Goal: Transaction & Acquisition: Purchase product/service

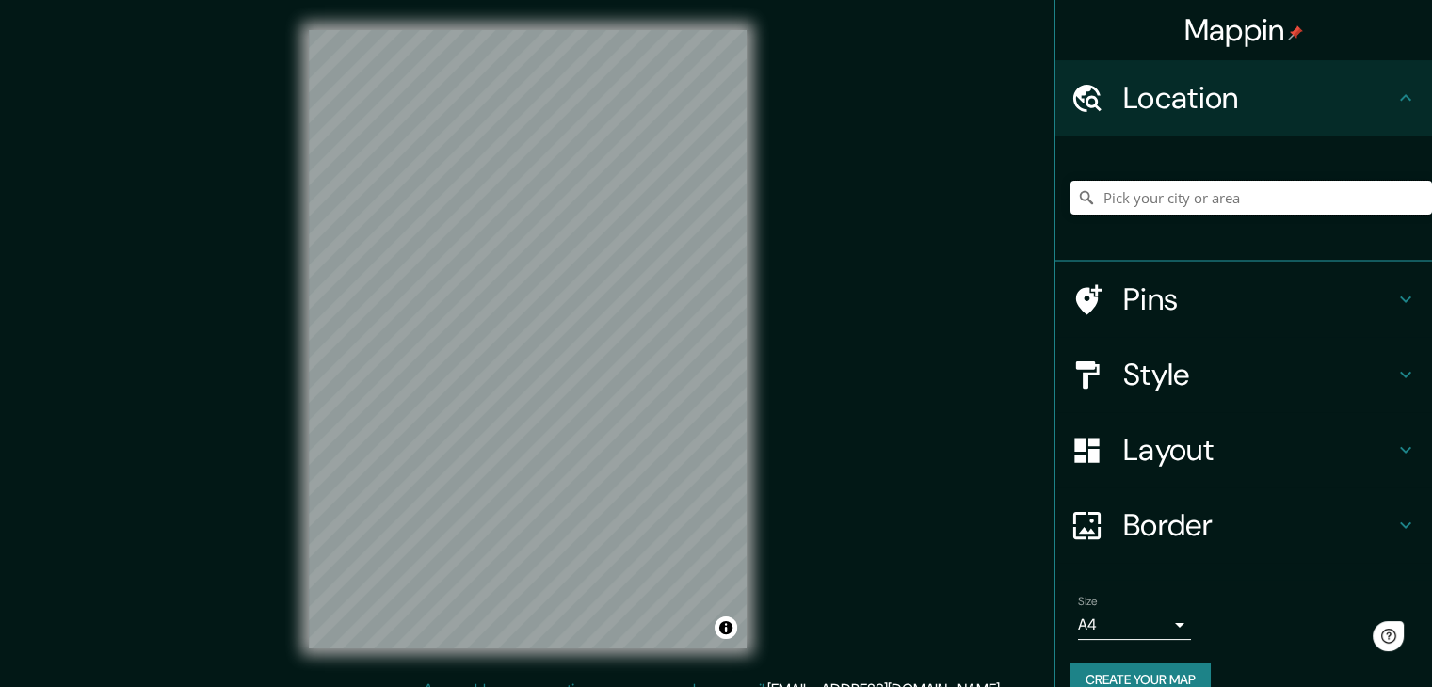
click at [1135, 181] on input "Pick your city or area" at bounding box center [1250, 198] width 361 height 34
click at [1134, 184] on input "Pick your city or area" at bounding box center [1250, 198] width 361 height 34
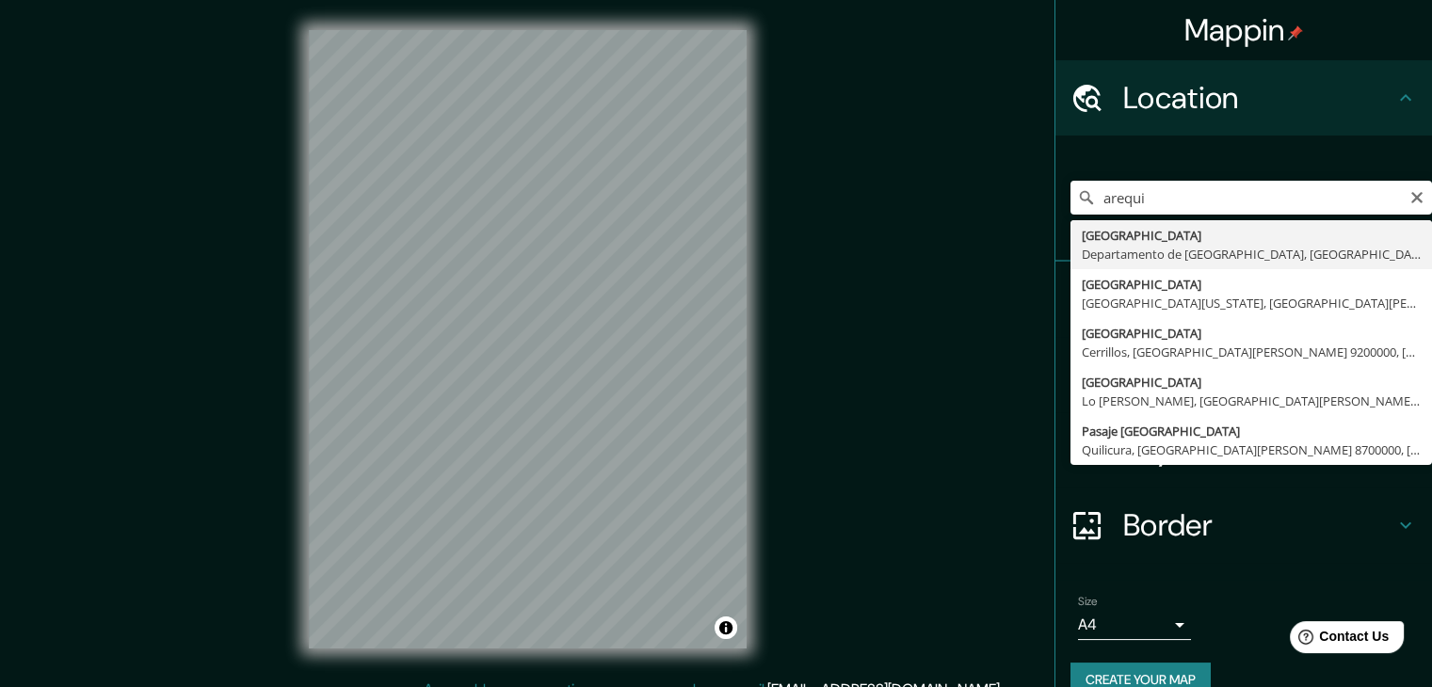
type input "[GEOGRAPHIC_DATA], [GEOGRAPHIC_DATA], [GEOGRAPHIC_DATA]"
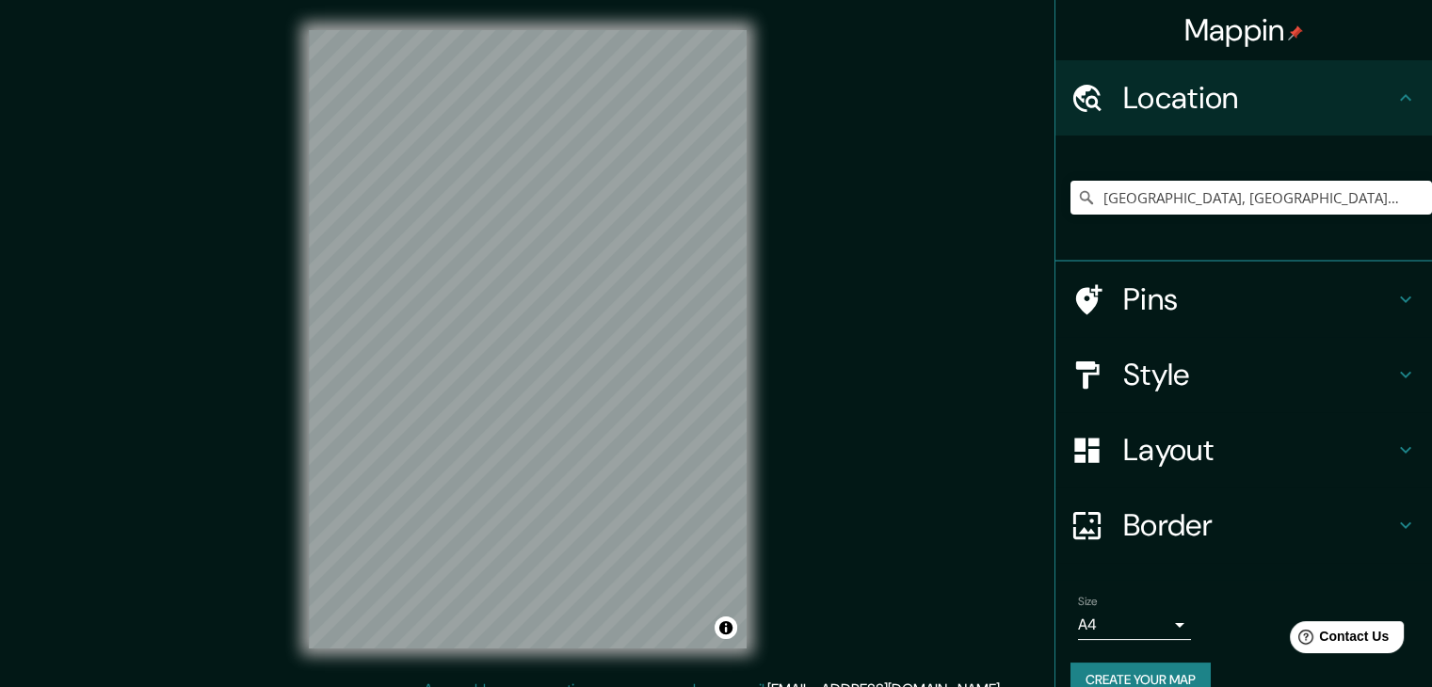
click at [1156, 458] on h4 "Layout" at bounding box center [1258, 450] width 271 height 38
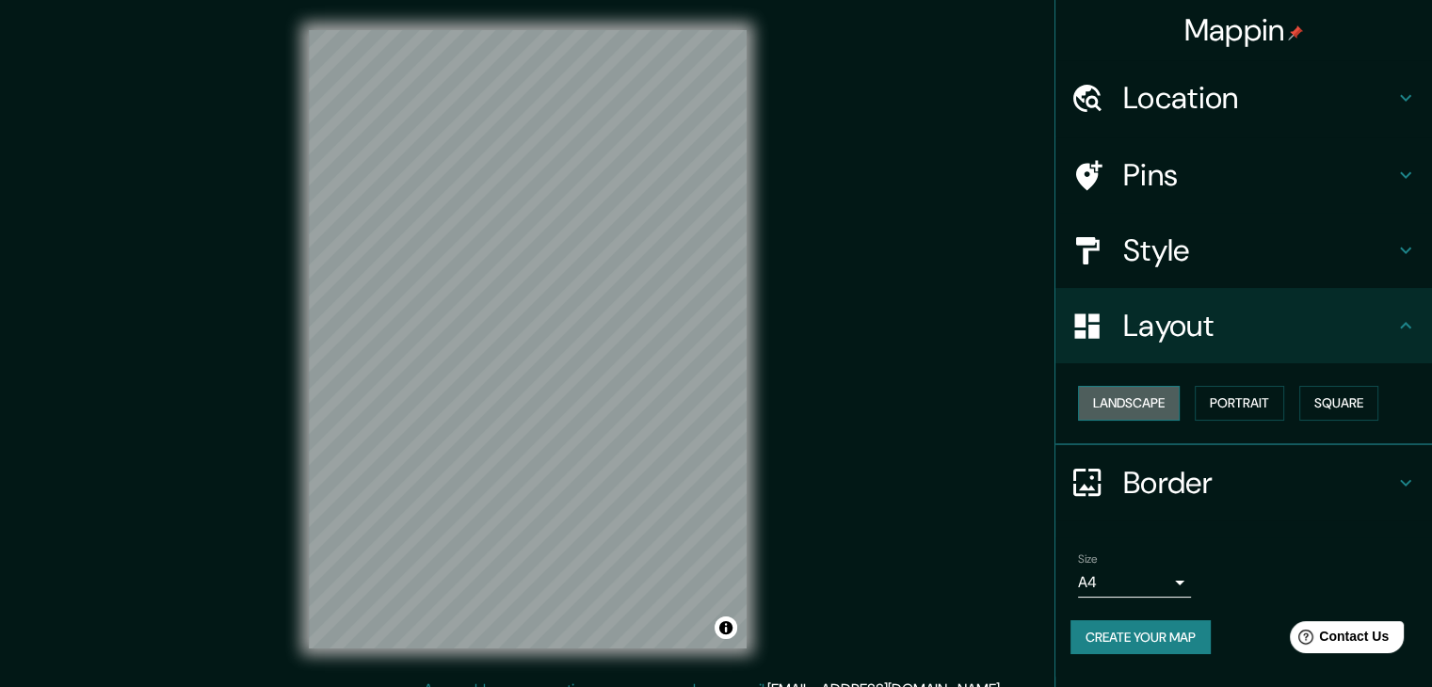
click at [1147, 393] on button "Landscape" at bounding box center [1129, 403] width 102 height 35
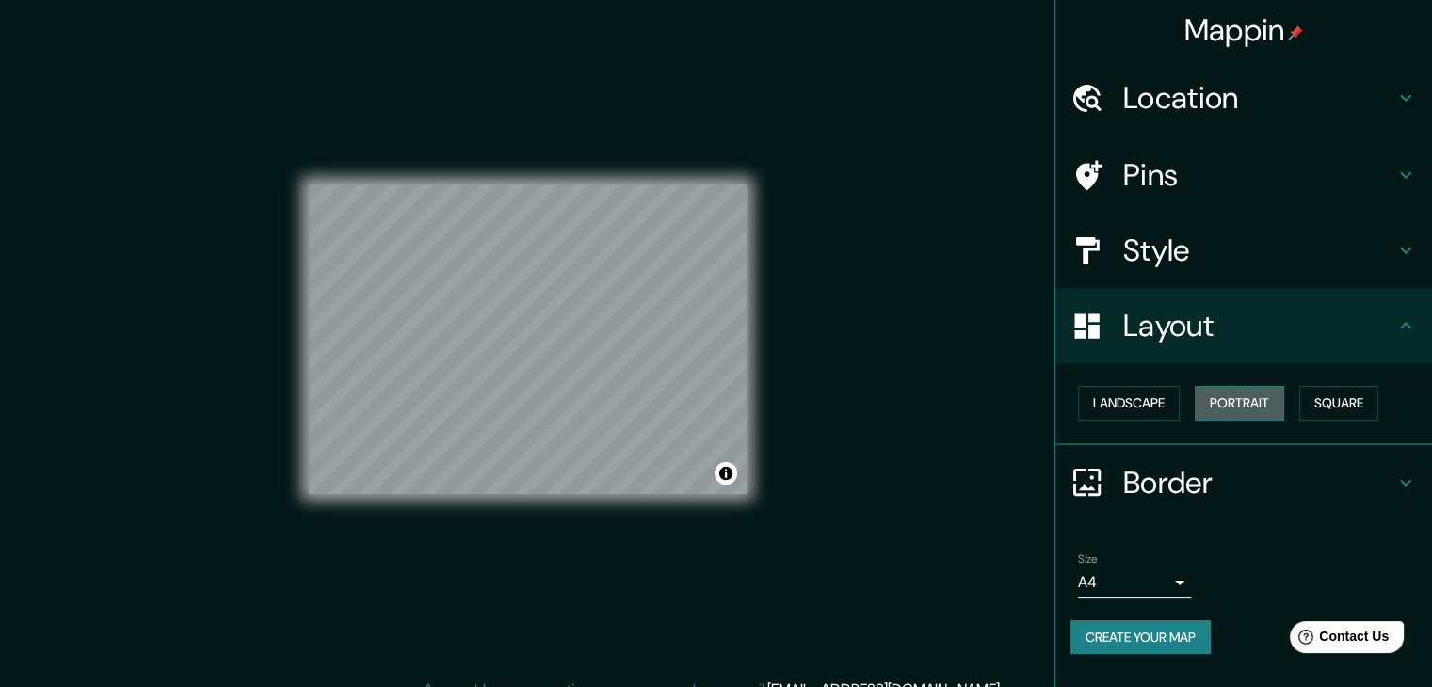
click at [1246, 394] on button "Portrait" at bounding box center [1239, 403] width 89 height 35
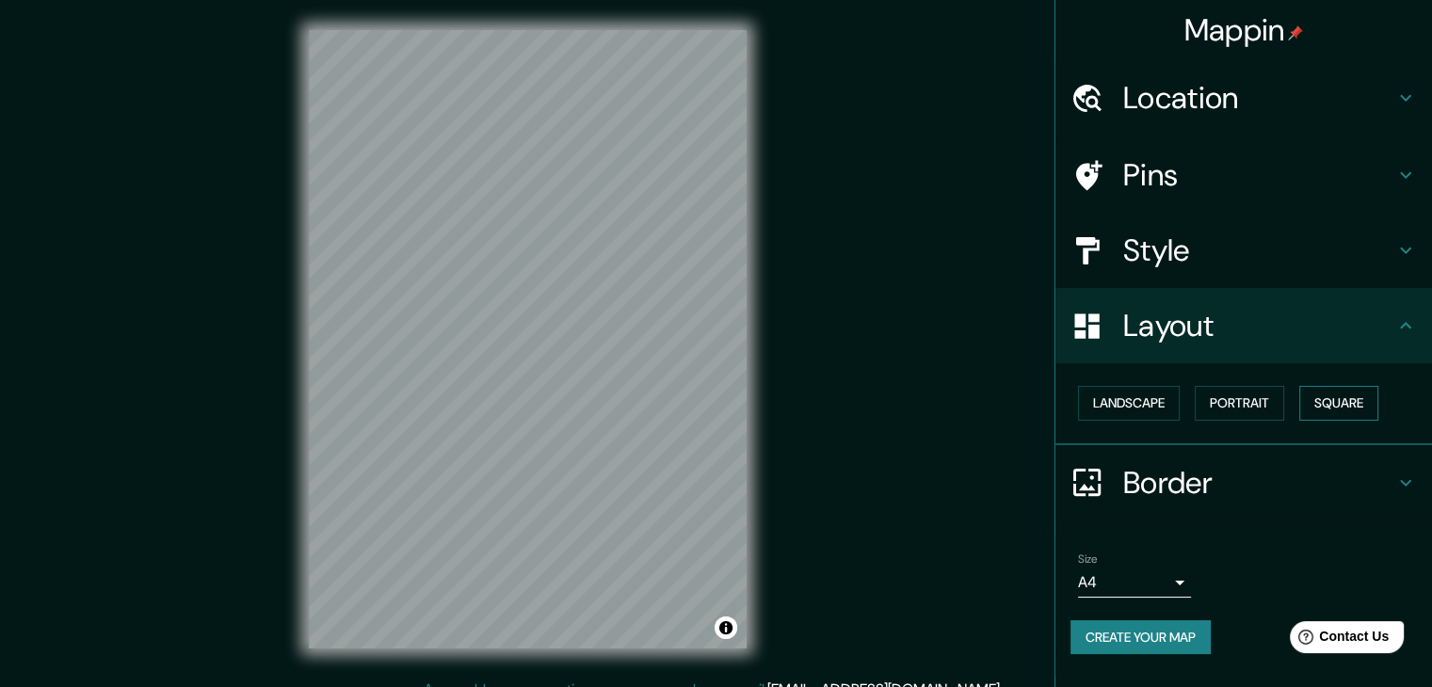
click at [1359, 396] on button "Square" at bounding box center [1338, 403] width 79 height 35
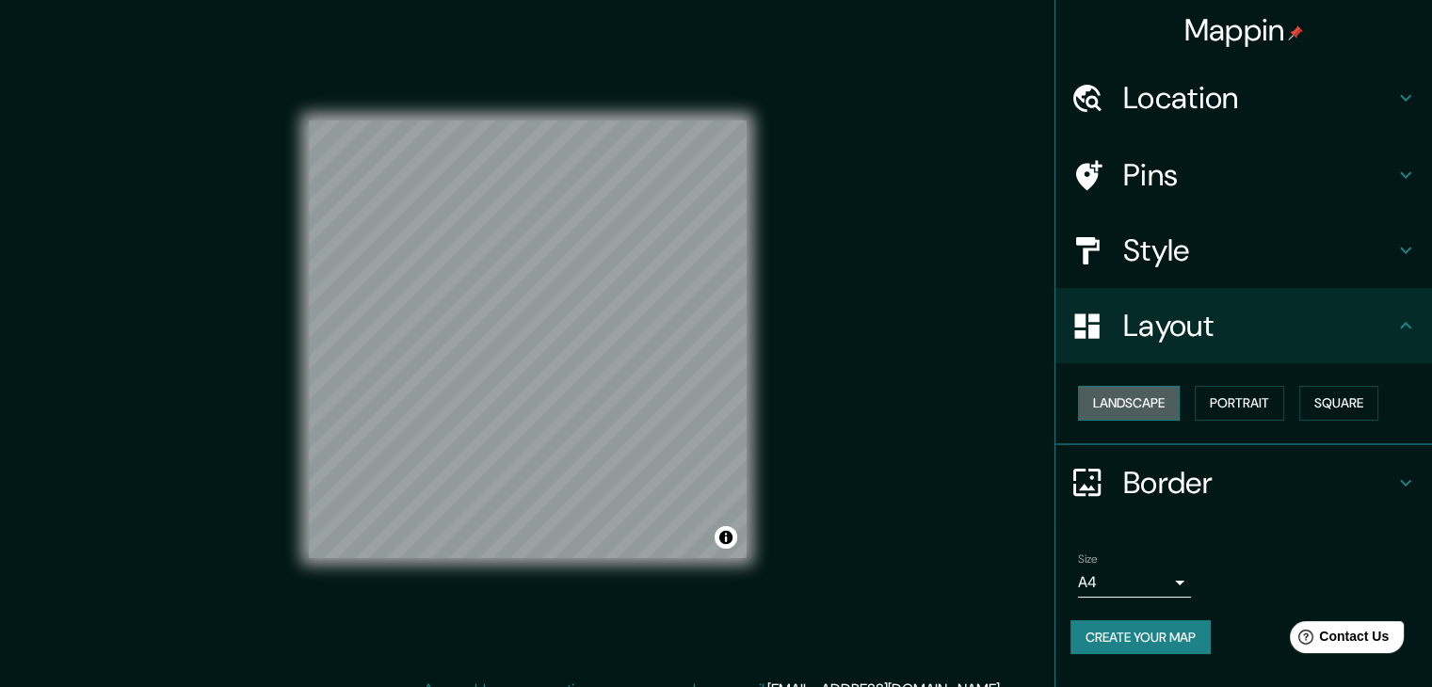
click at [1141, 408] on button "Landscape" at bounding box center [1129, 403] width 102 height 35
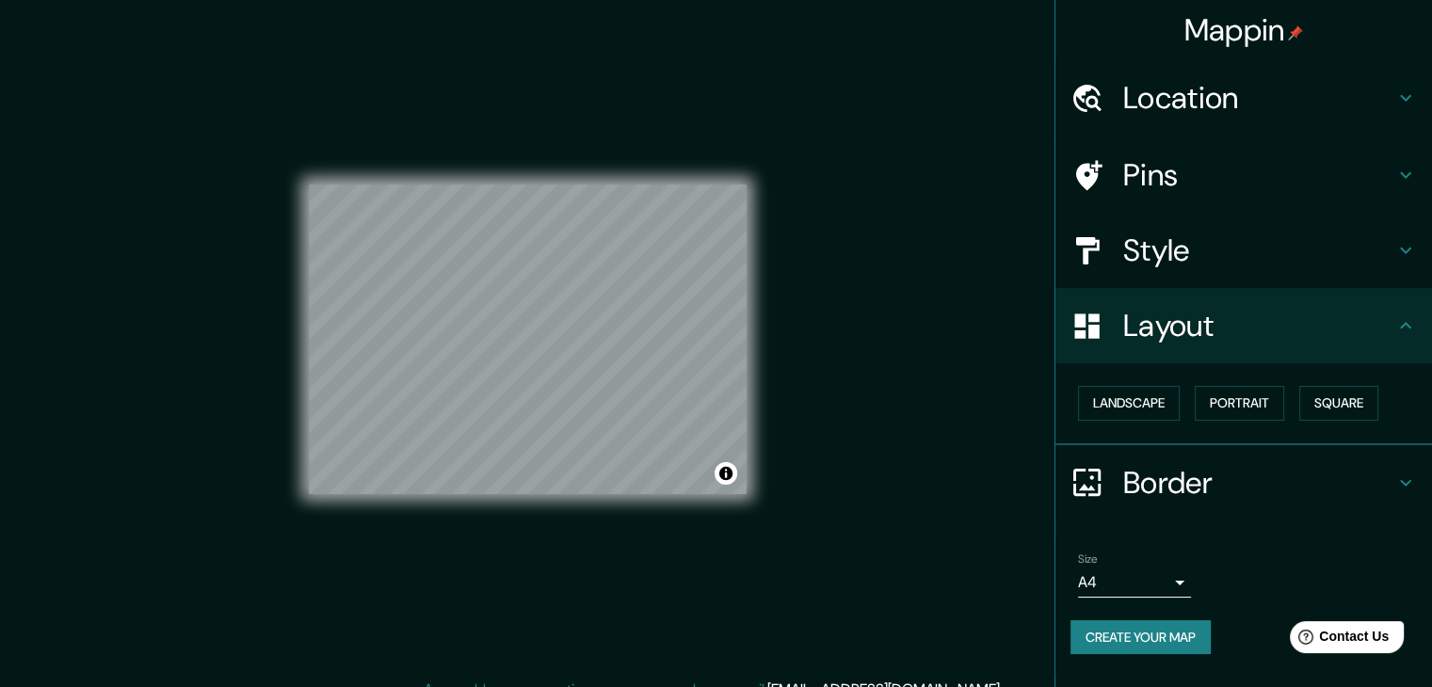
click at [1132, 248] on h4 "Style" at bounding box center [1258, 251] width 271 height 38
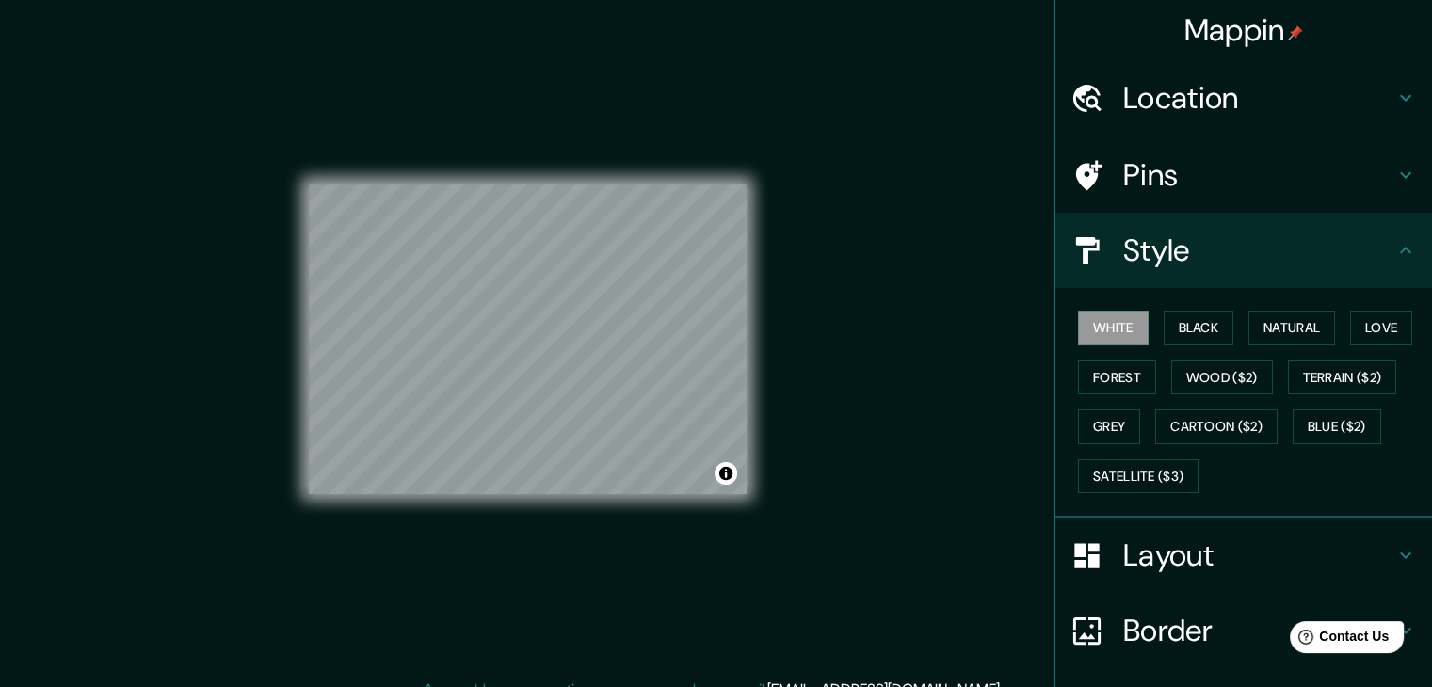
click at [1123, 165] on h4 "Pins" at bounding box center [1258, 175] width 271 height 38
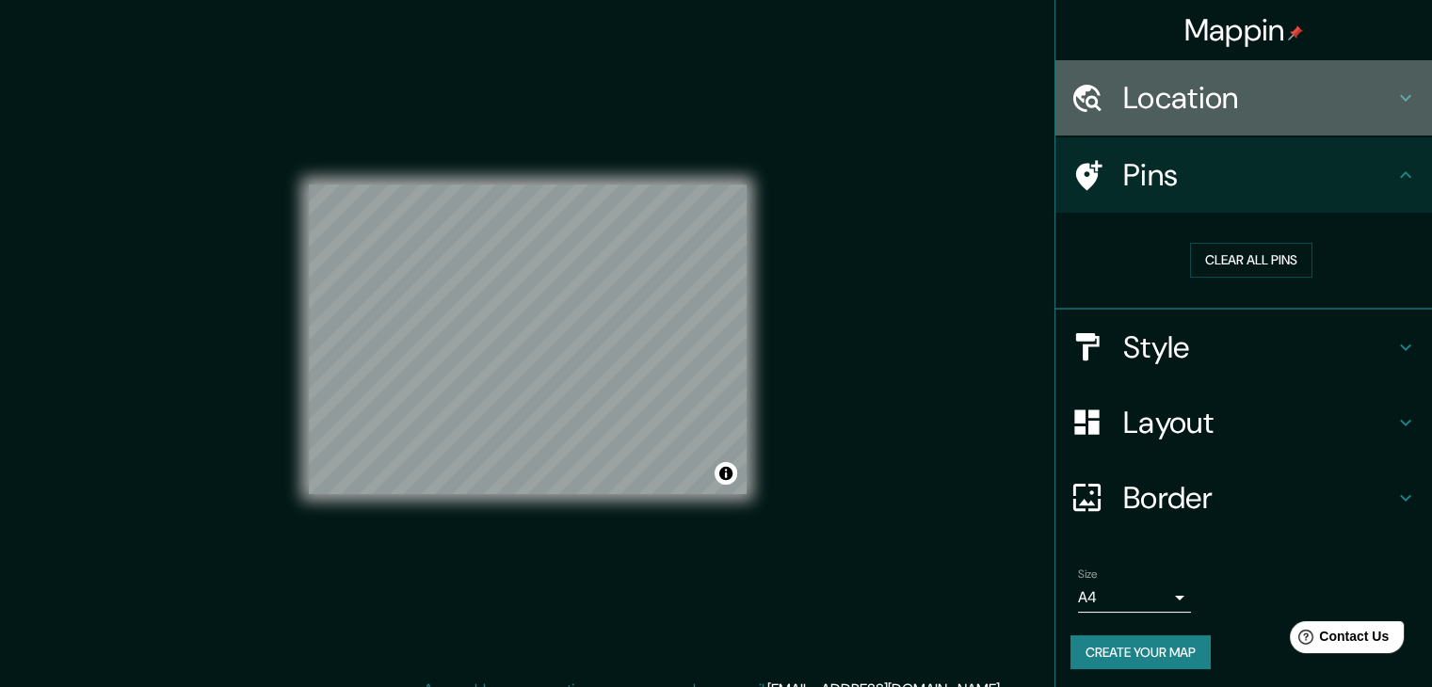
click at [1131, 99] on h4 "Location" at bounding box center [1258, 98] width 271 height 38
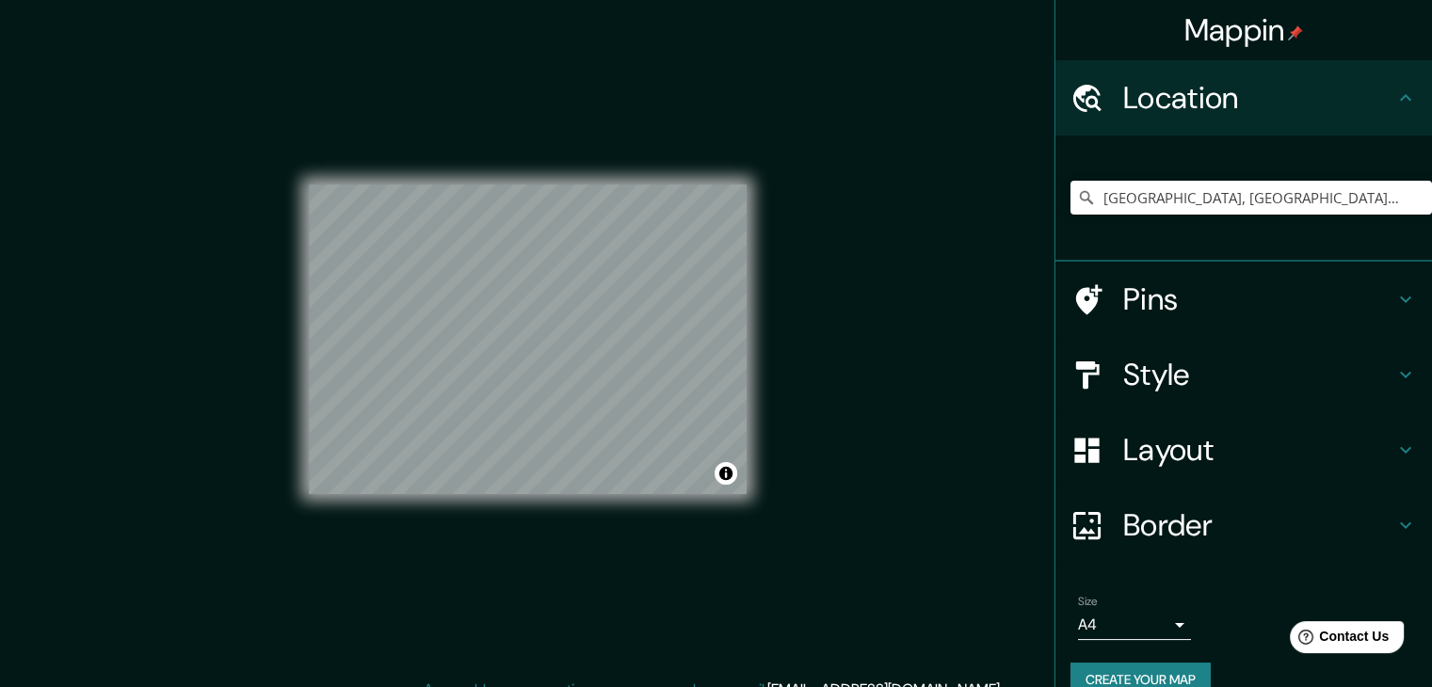
click at [1131, 101] on h4 "Location" at bounding box center [1258, 98] width 271 height 38
click at [1179, 79] on h4 "Location" at bounding box center [1258, 98] width 271 height 38
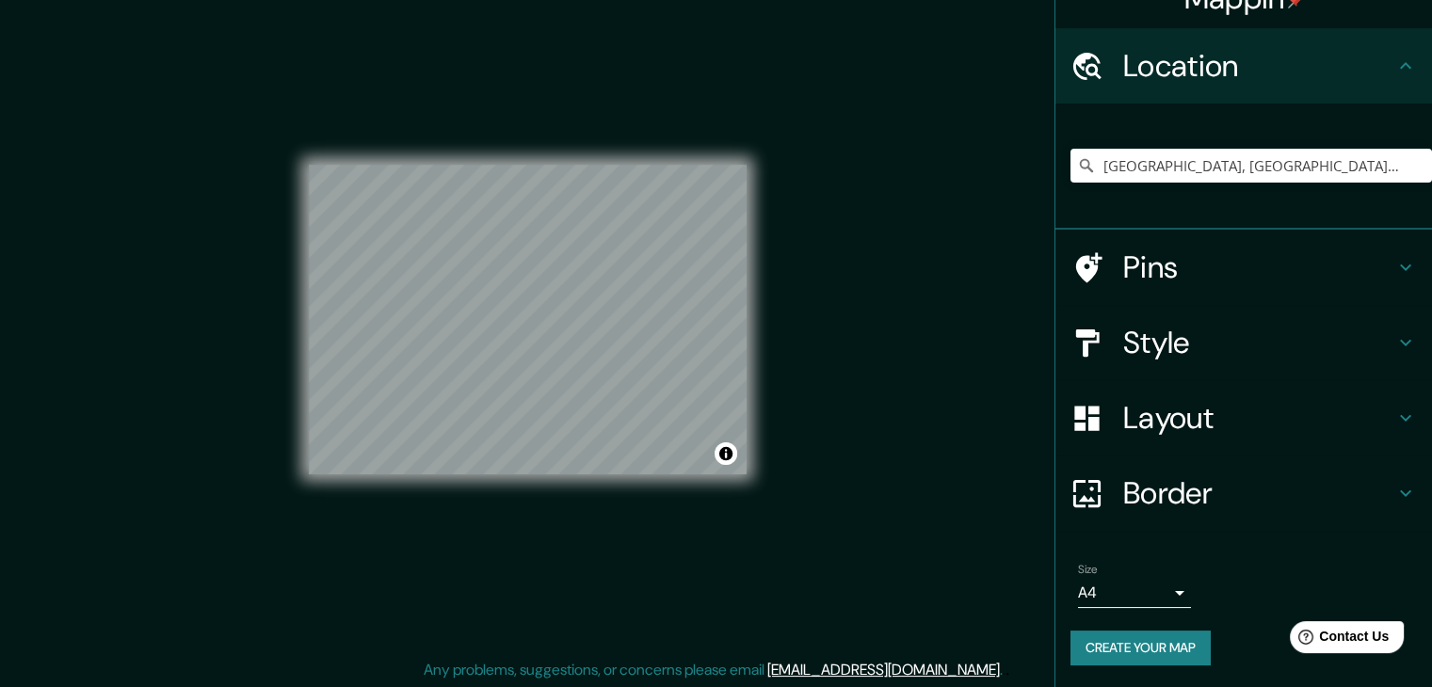
scroll to position [22, 0]
click at [1111, 600] on body "Mappin Location [GEOGRAPHIC_DATA], [GEOGRAPHIC_DATA], [GEOGRAPHIC_DATA] Pins St…" at bounding box center [716, 321] width 1432 height 687
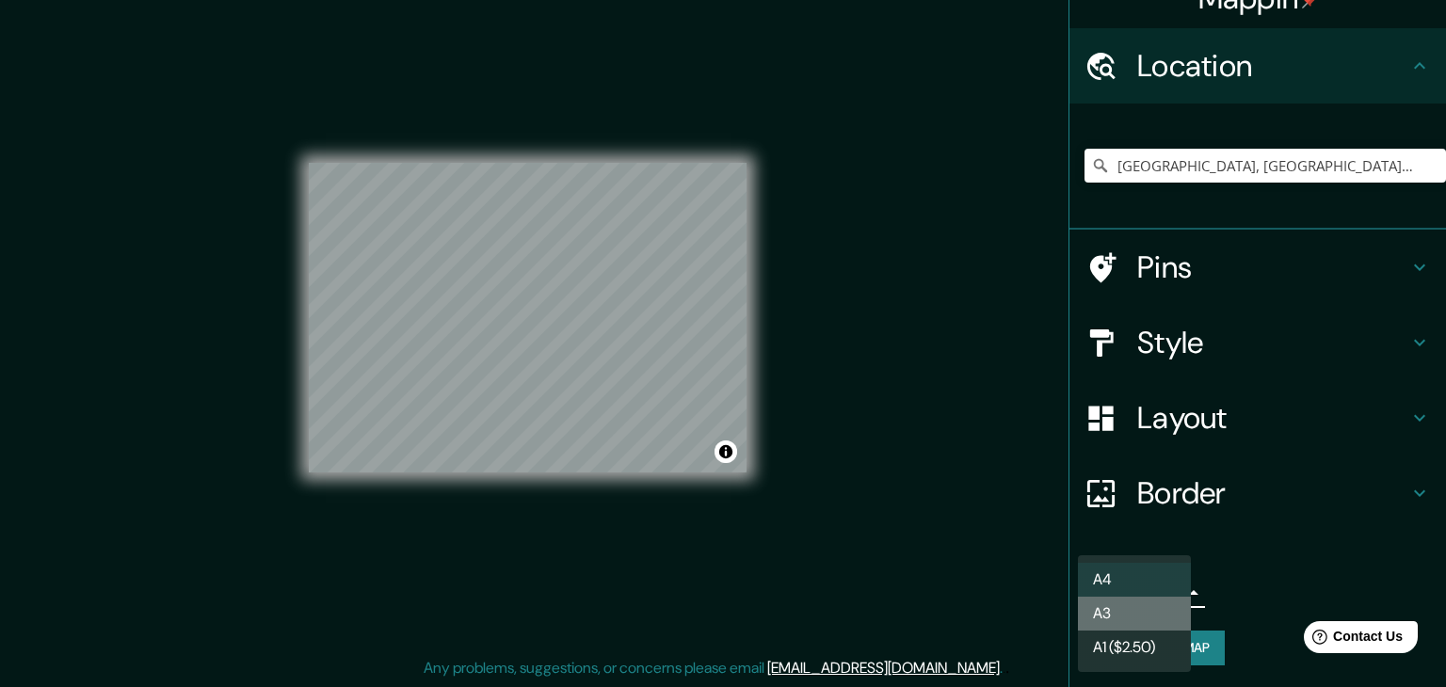
click at [1103, 613] on li "A3" at bounding box center [1134, 614] width 113 height 34
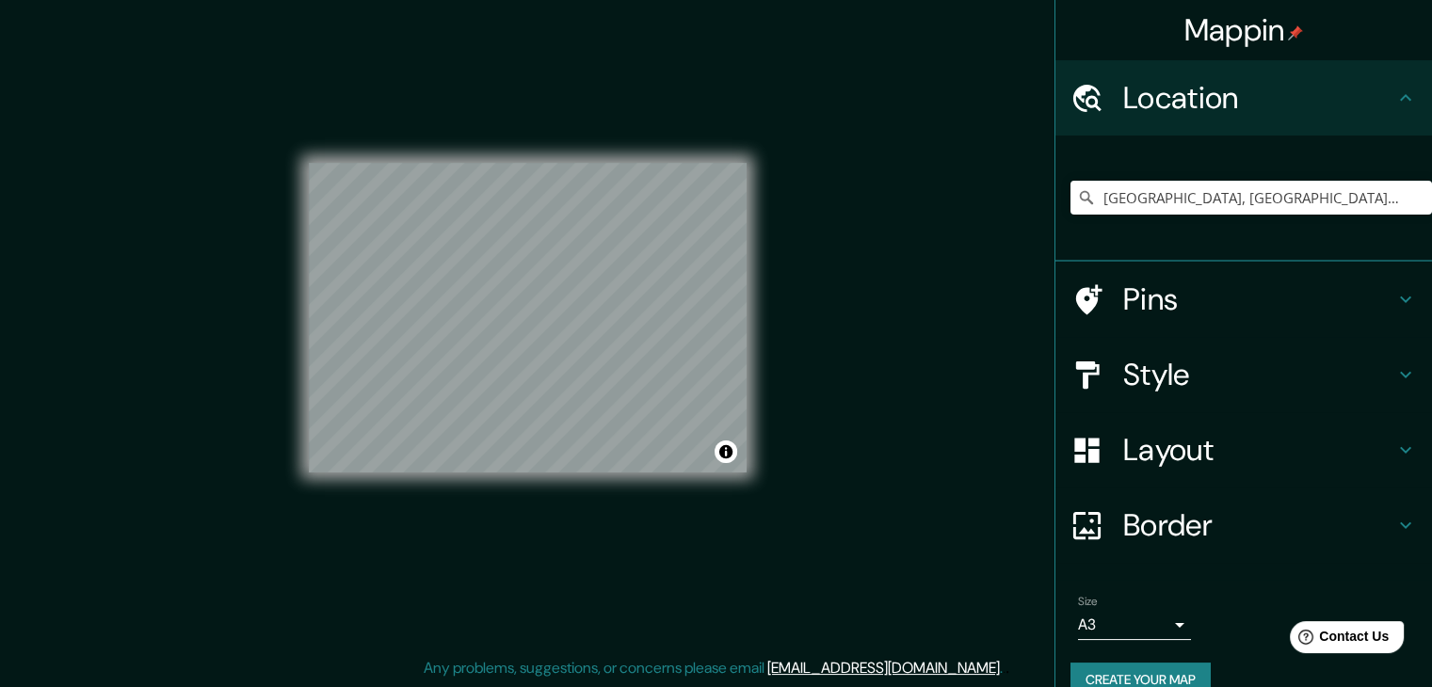
scroll to position [0, 0]
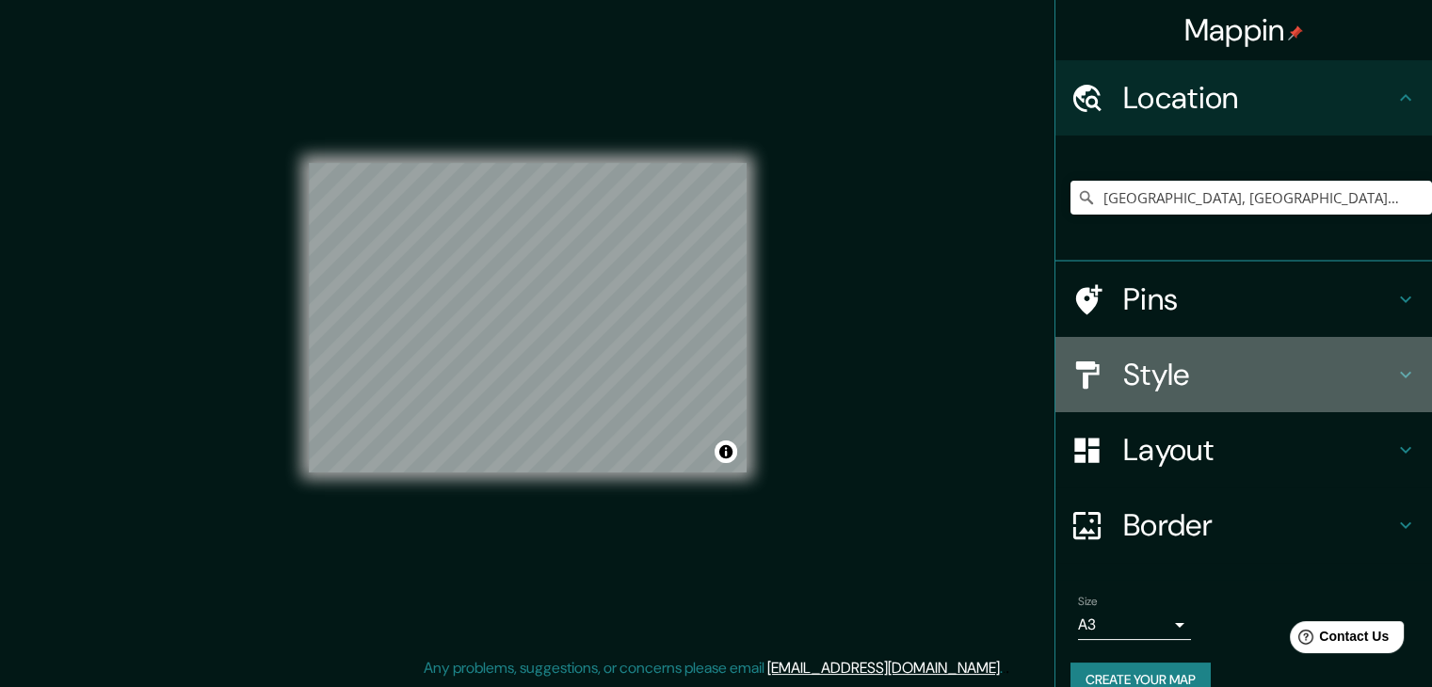
click at [1163, 374] on h4 "Style" at bounding box center [1258, 375] width 271 height 38
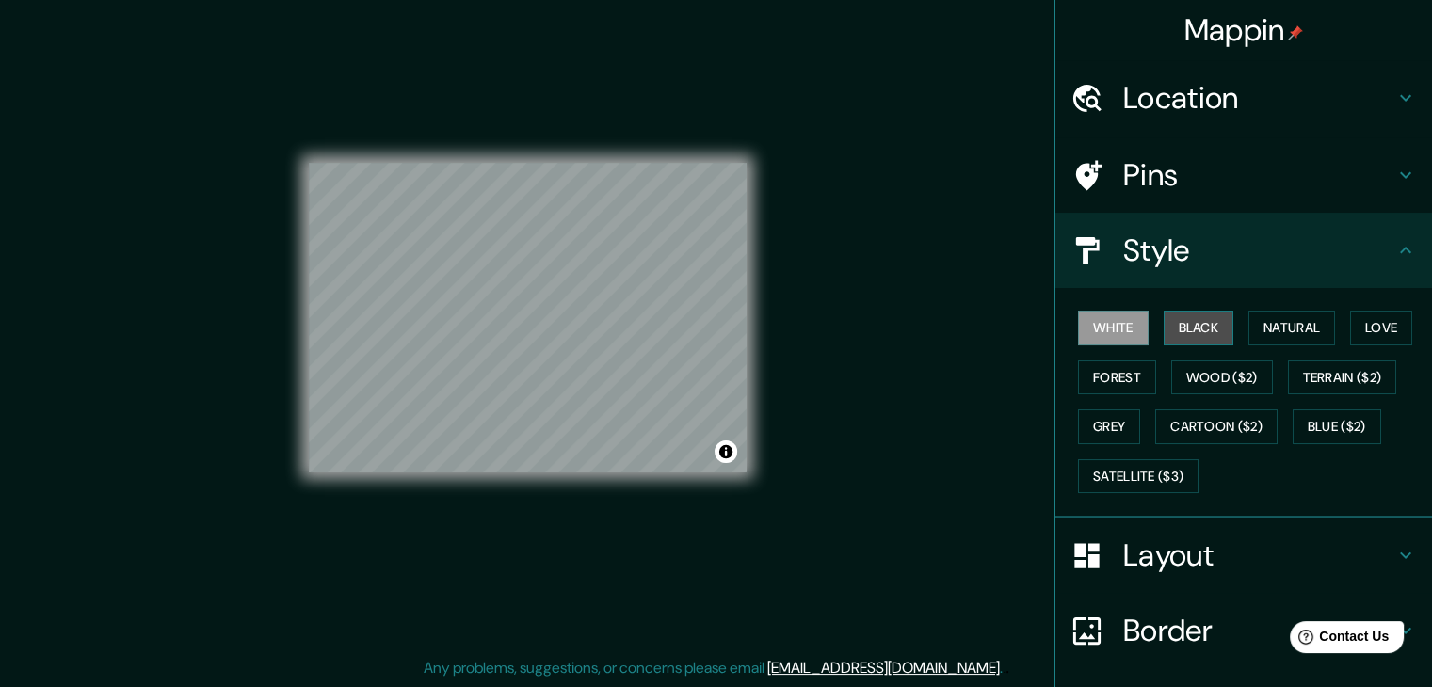
click at [1205, 313] on button "Black" at bounding box center [1198, 328] width 71 height 35
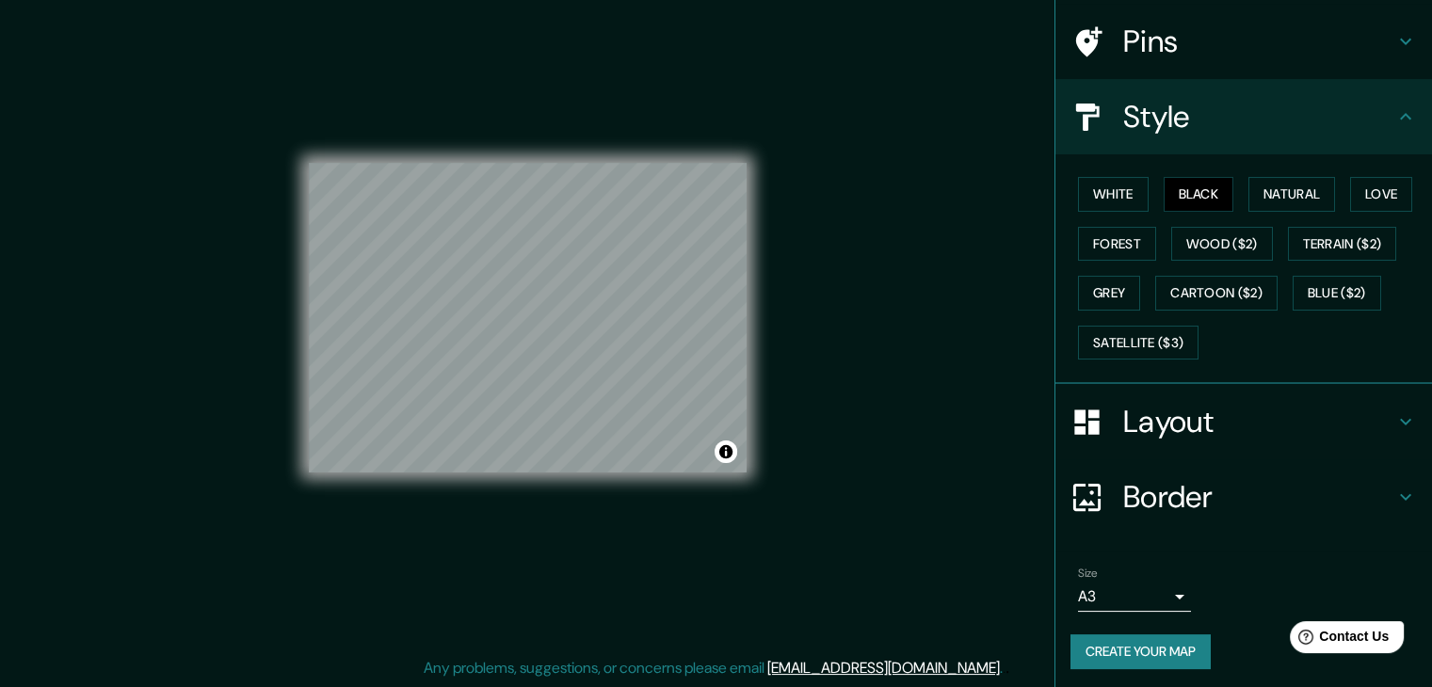
scroll to position [136, 0]
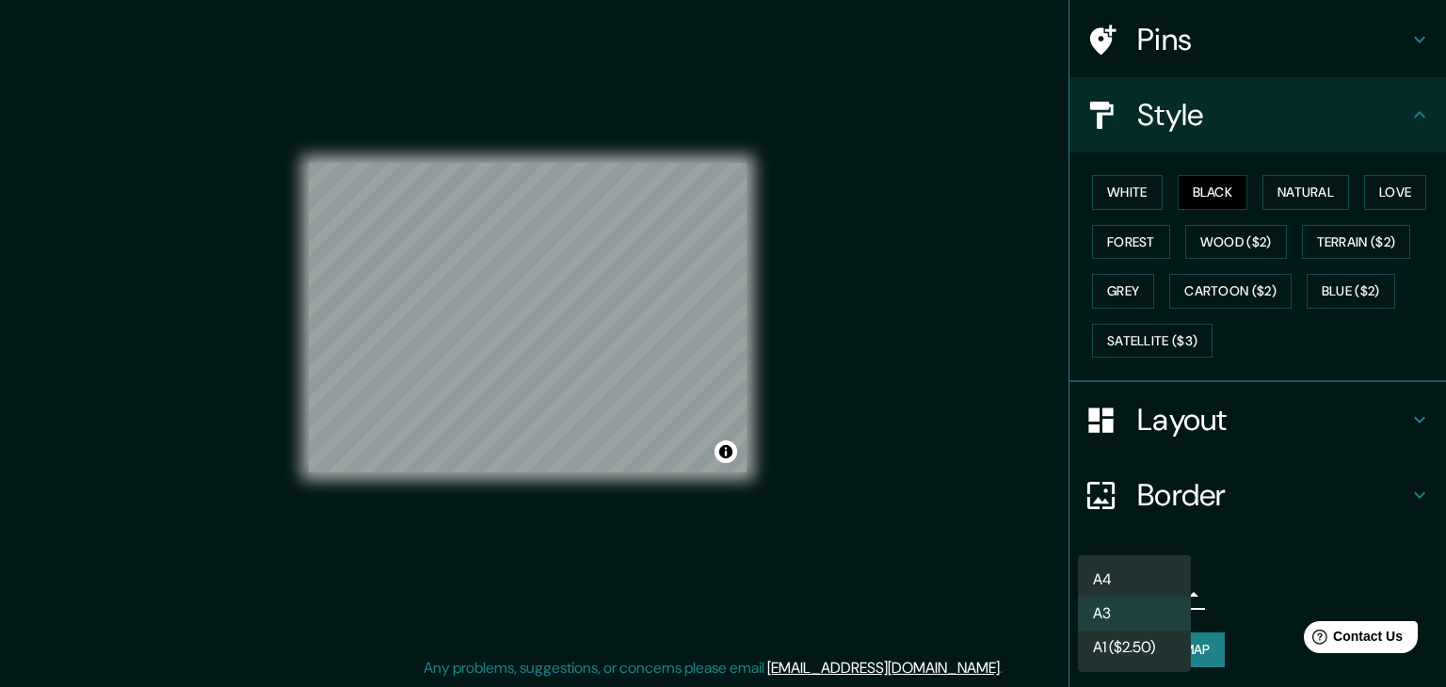
click at [1159, 588] on body "Mappin Location [GEOGRAPHIC_DATA], [GEOGRAPHIC_DATA], [GEOGRAPHIC_DATA] Pins St…" at bounding box center [723, 321] width 1446 height 687
click at [1148, 612] on li "A3" at bounding box center [1134, 614] width 113 height 34
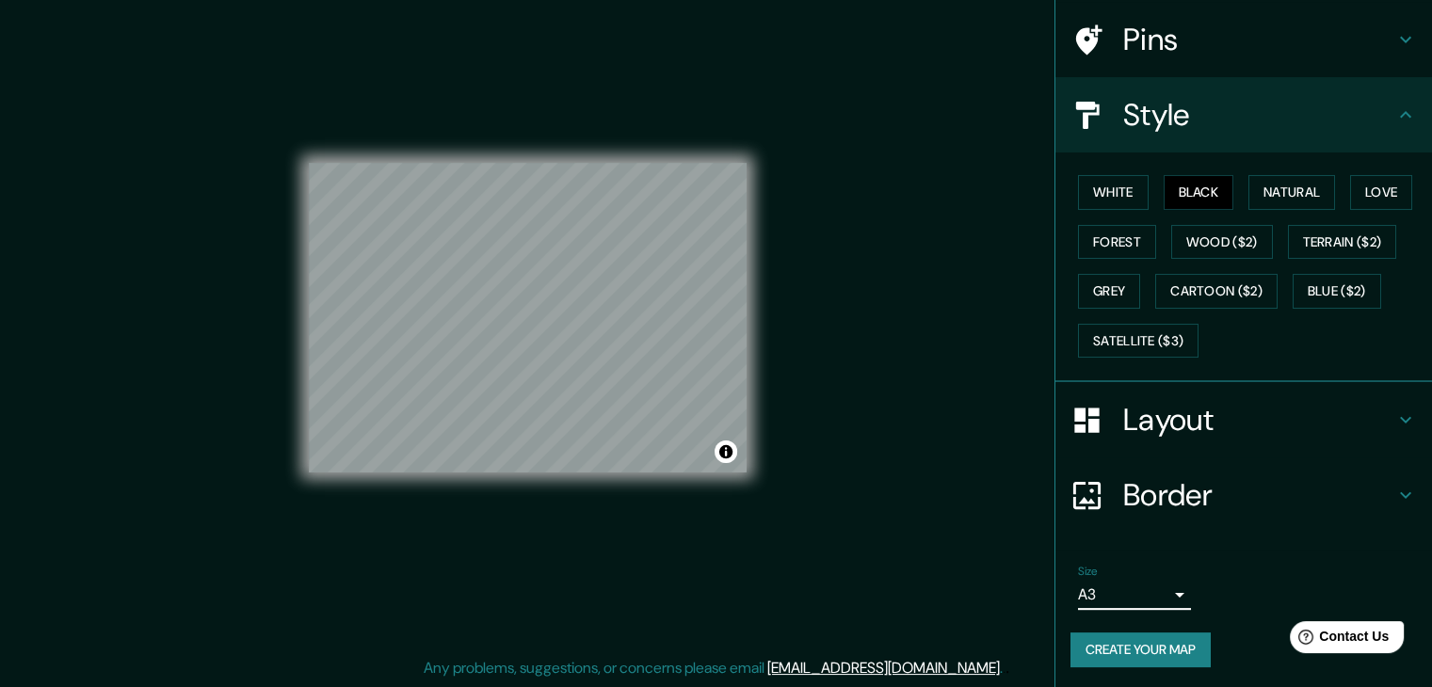
click at [1177, 647] on button "Create your map" at bounding box center [1140, 650] width 140 height 35
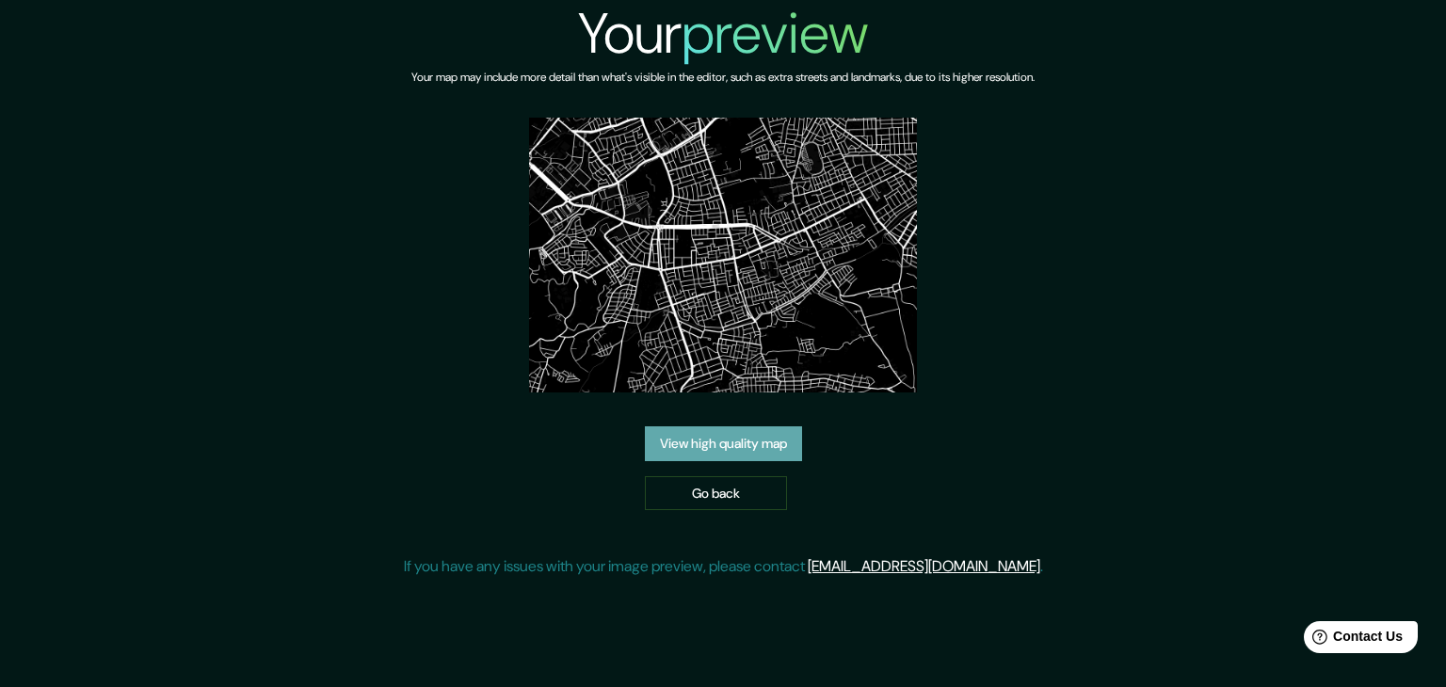
click at [782, 429] on link "View high quality map" at bounding box center [723, 443] width 157 height 35
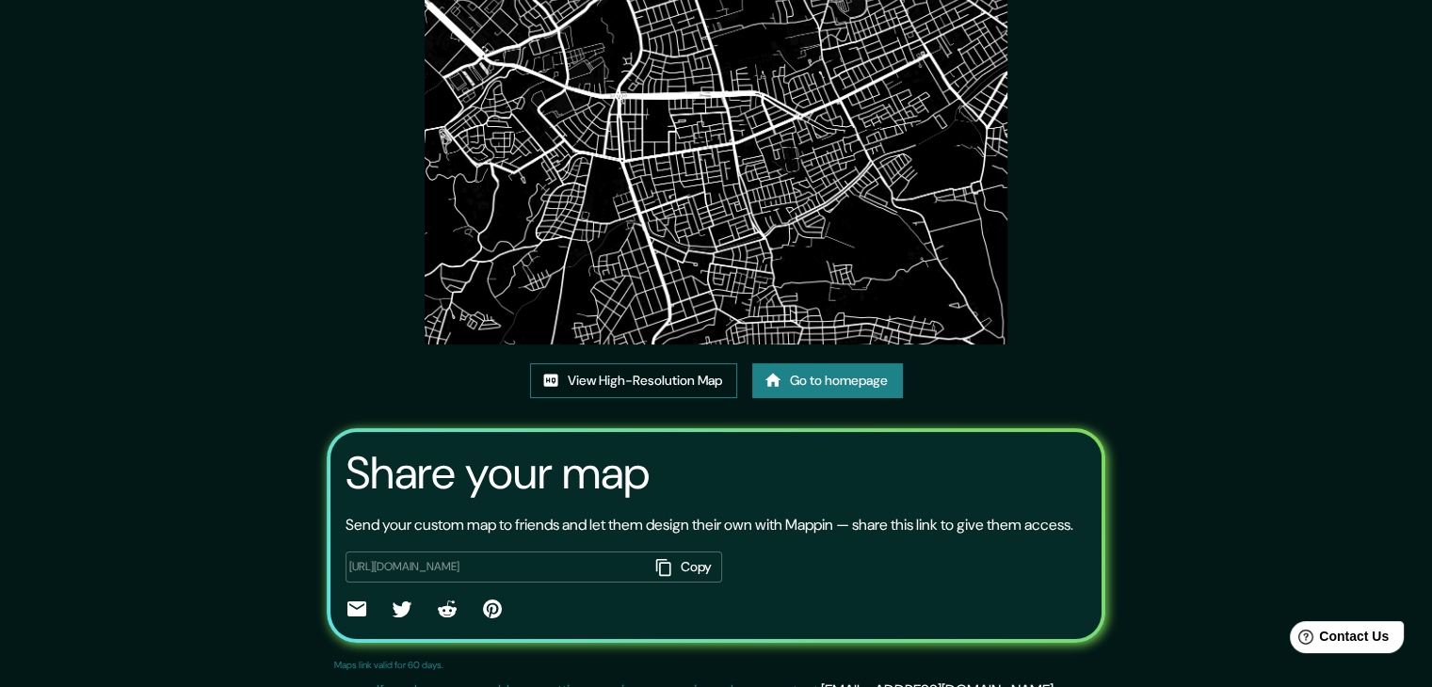
scroll to position [196, 0]
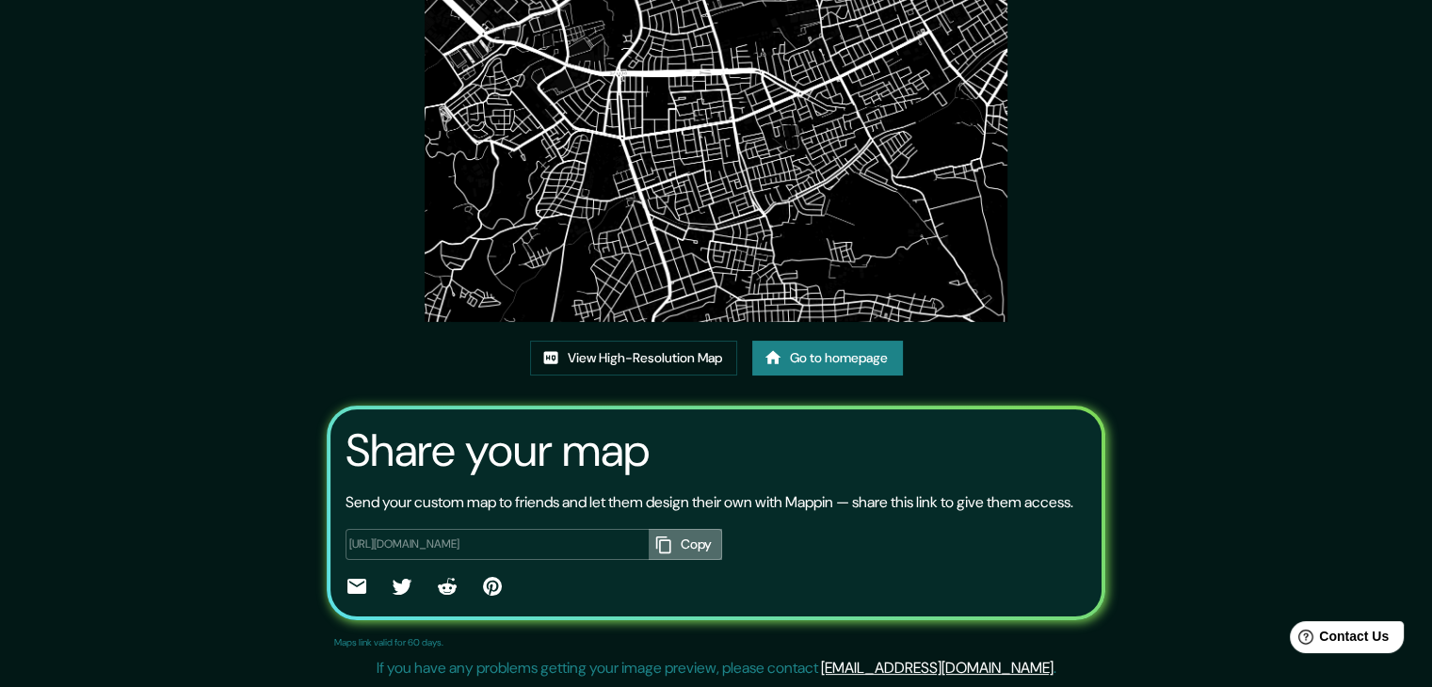
click at [689, 558] on button "Copy" at bounding box center [685, 544] width 73 height 31
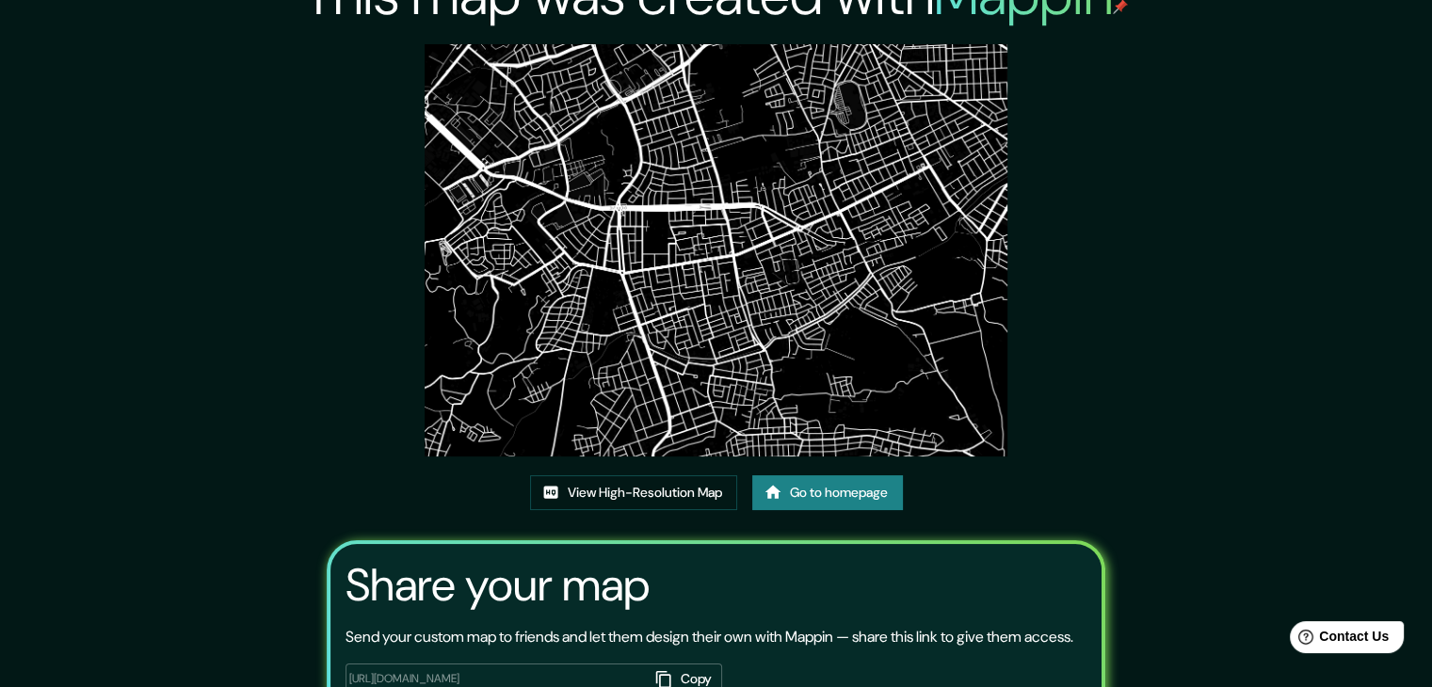
scroll to position [8, 0]
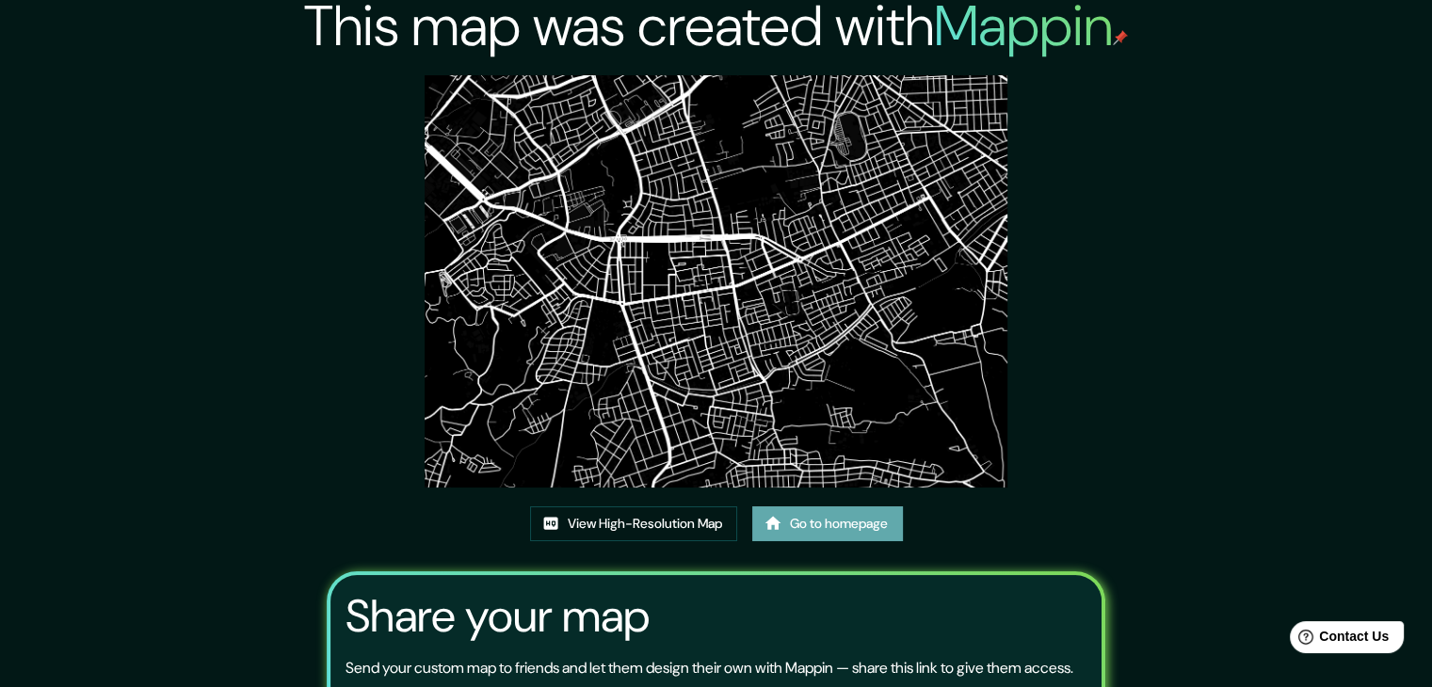
click at [878, 529] on link "Go to homepage" at bounding box center [827, 523] width 151 height 35
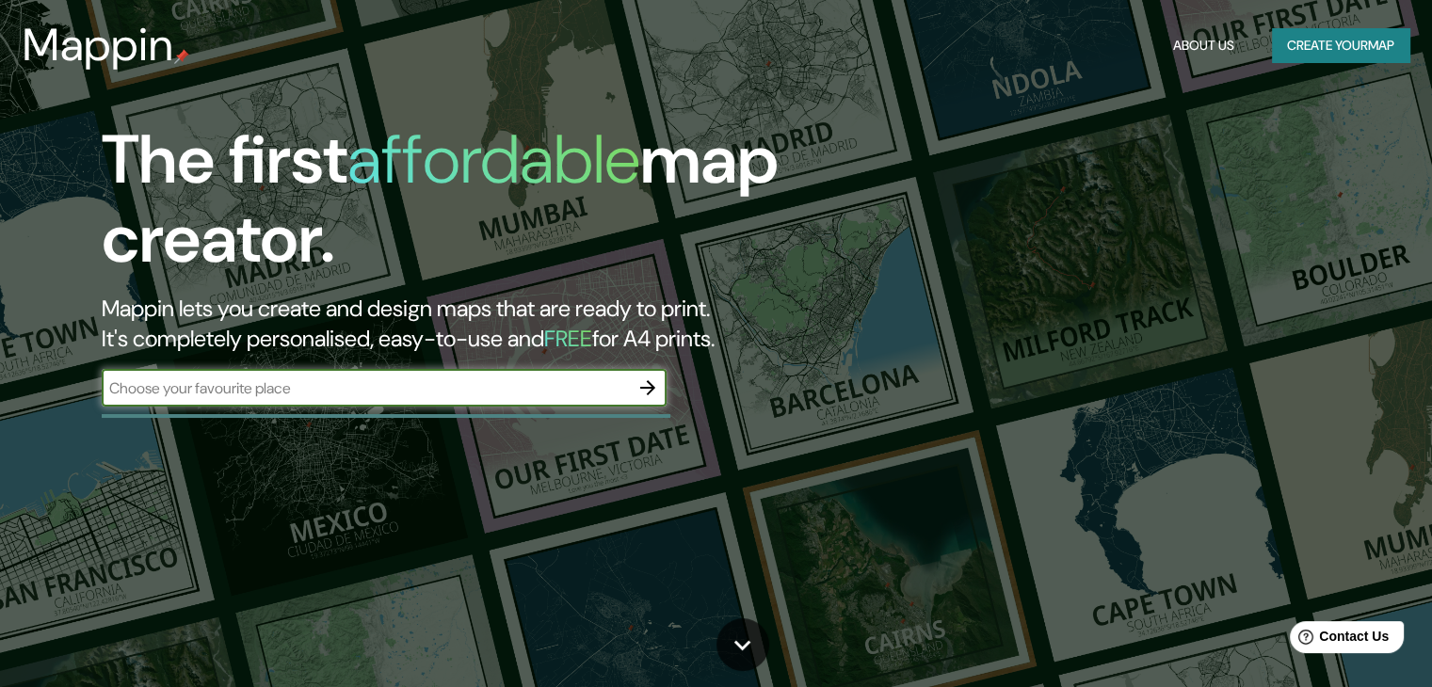
click at [312, 385] on input "text" at bounding box center [365, 388] width 527 height 22
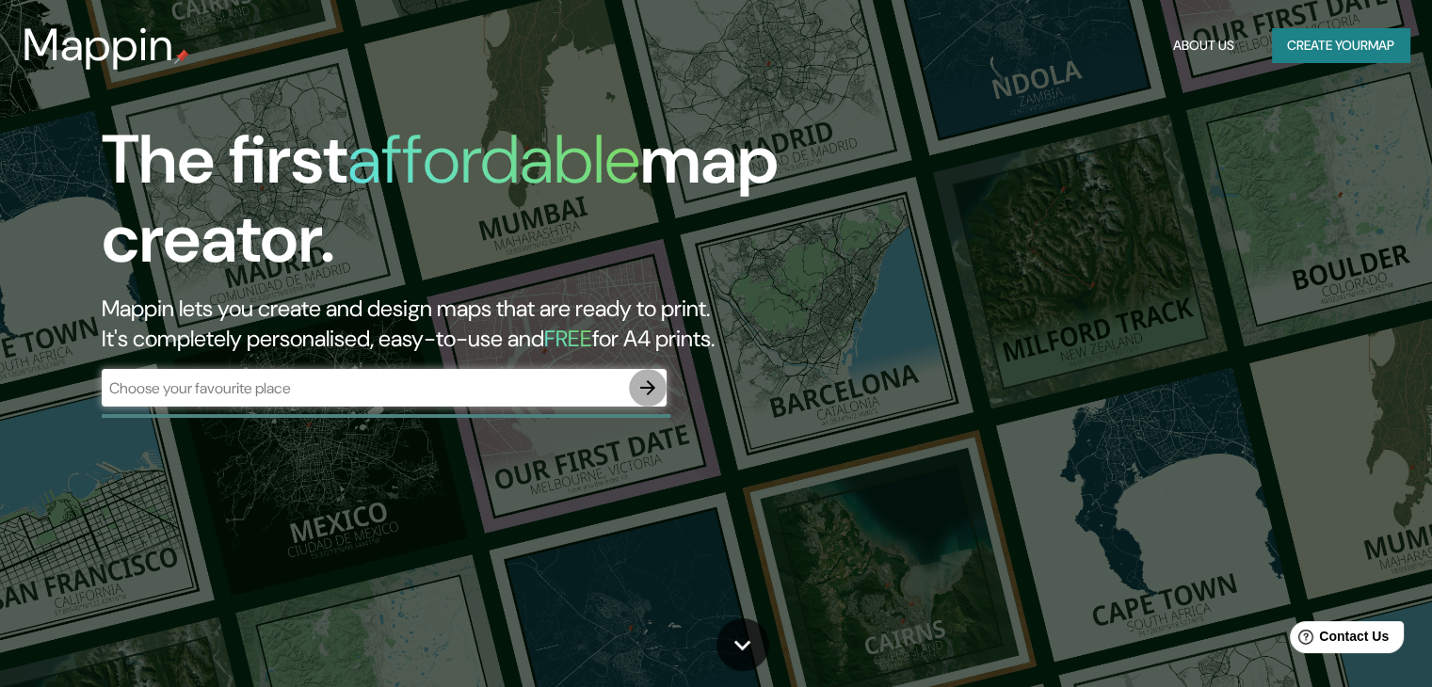
click at [644, 385] on icon "button" at bounding box center [647, 388] width 23 height 23
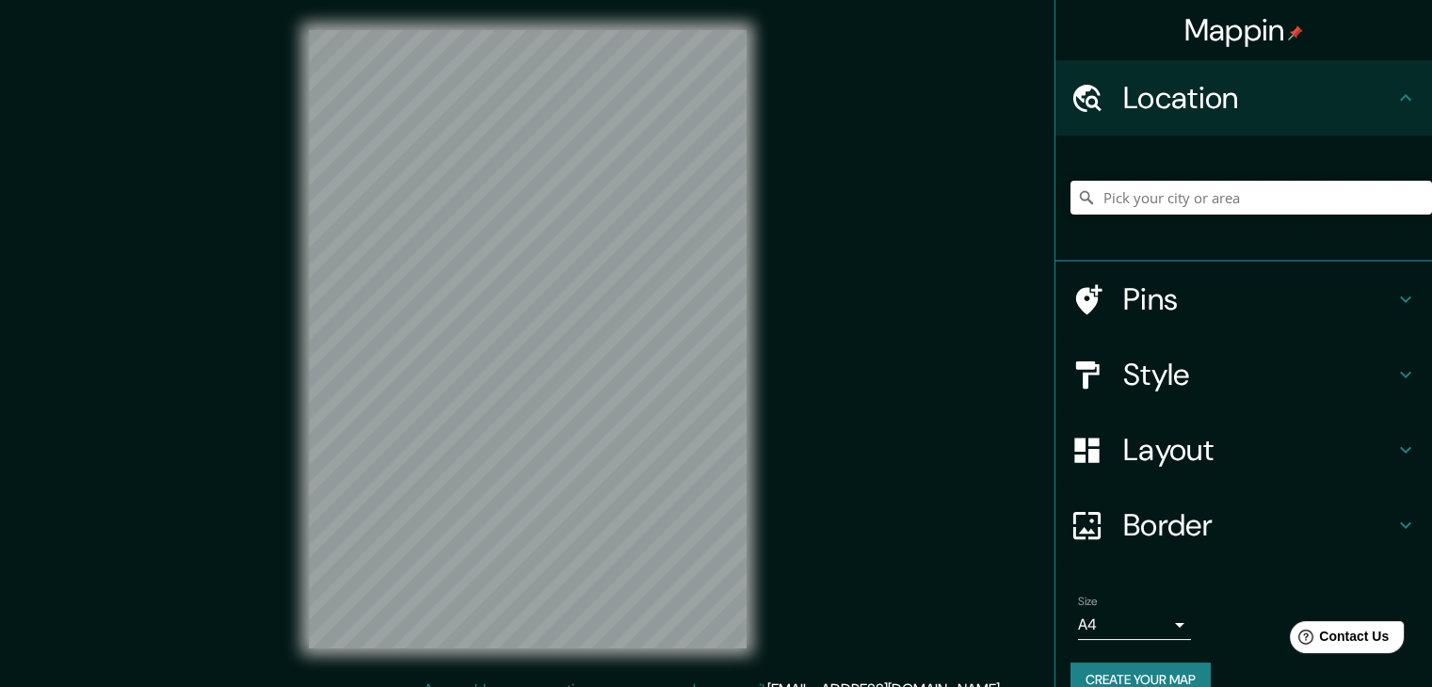
click at [1137, 197] on input "Pick your city or area" at bounding box center [1250, 198] width 361 height 34
click at [1205, 200] on input "Pick your city or area" at bounding box center [1250, 198] width 361 height 34
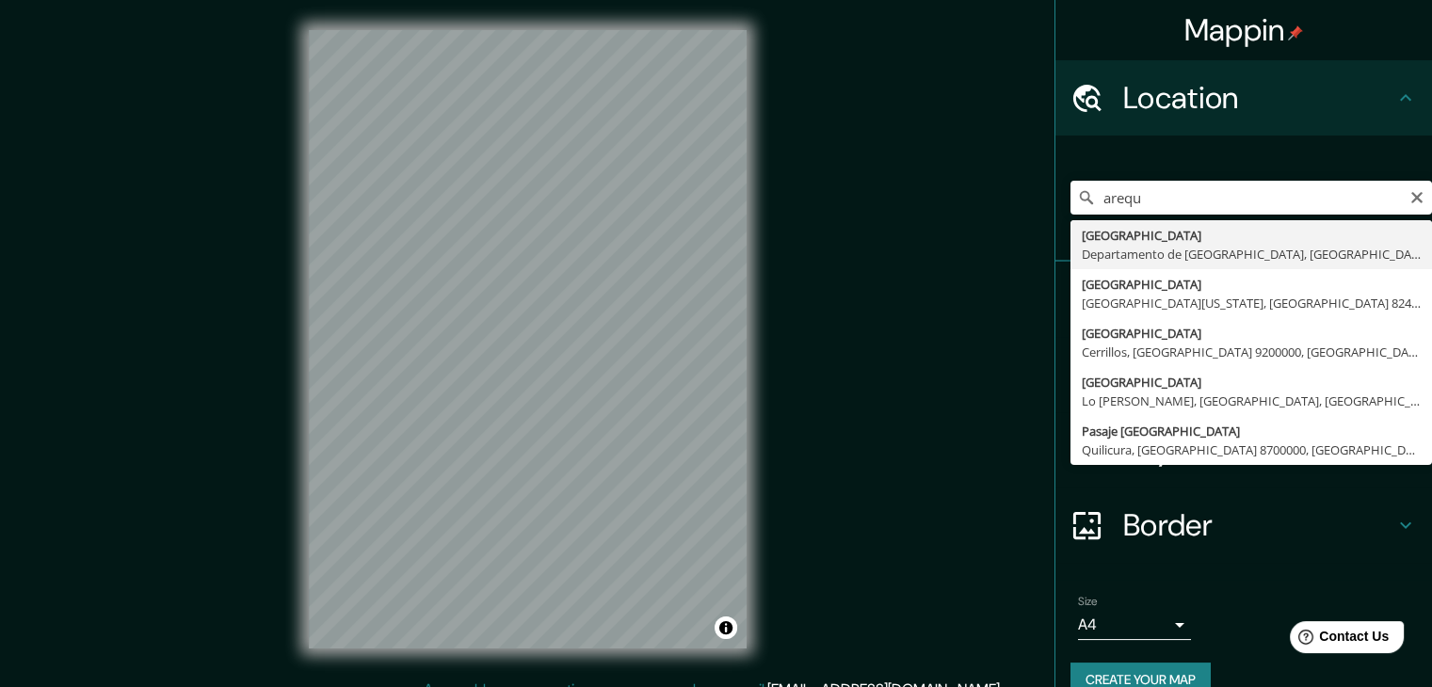
type input "[GEOGRAPHIC_DATA], [GEOGRAPHIC_DATA], [GEOGRAPHIC_DATA]"
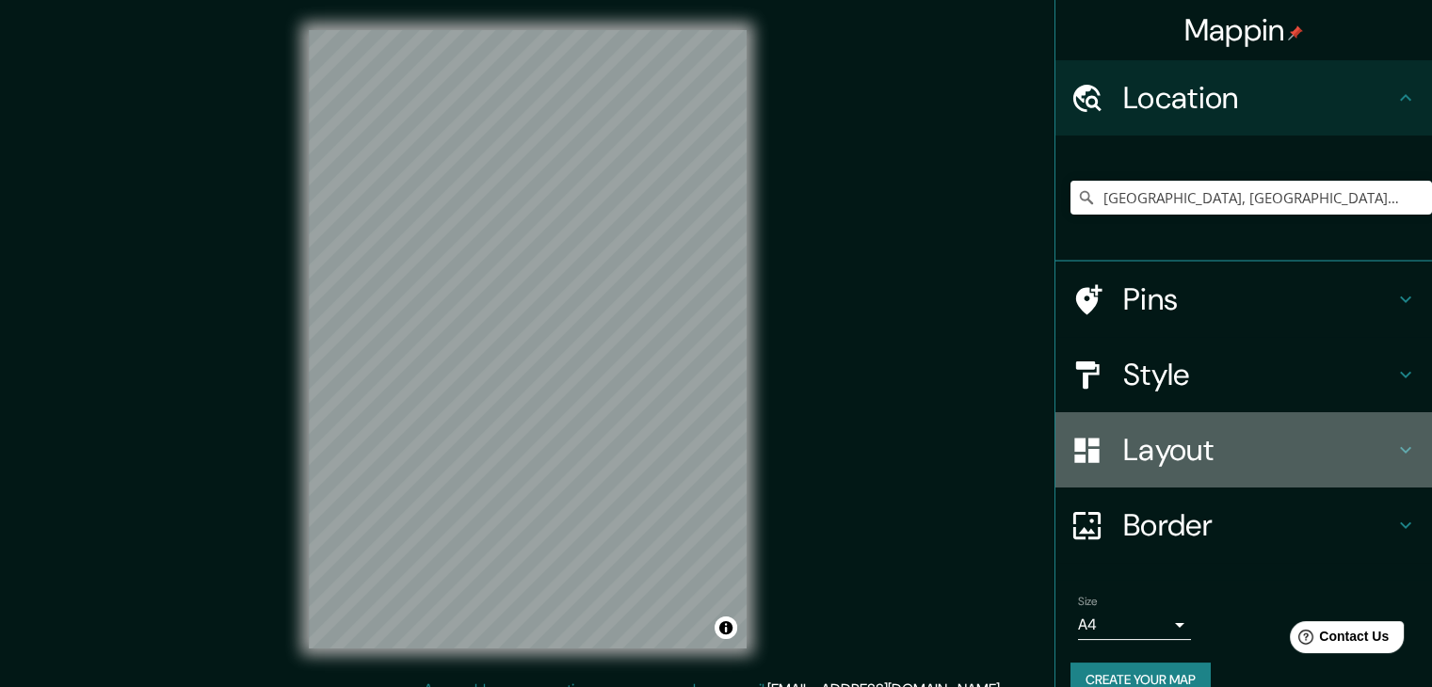
click at [1156, 441] on h4 "Layout" at bounding box center [1258, 450] width 271 height 38
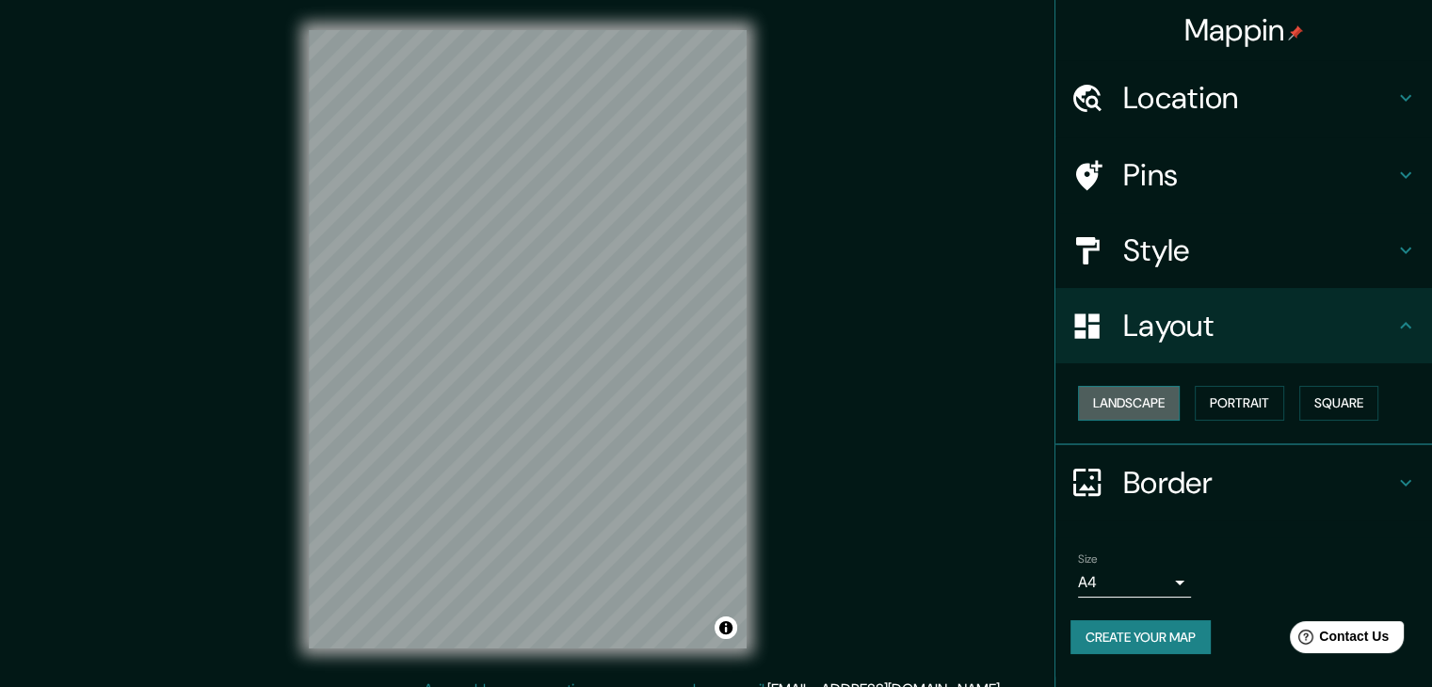
drag, startPoint x: 1119, startPoint y: 415, endPoint x: 1125, endPoint y: 401, distance: 15.2
click at [1119, 412] on button "Landscape" at bounding box center [1129, 403] width 102 height 35
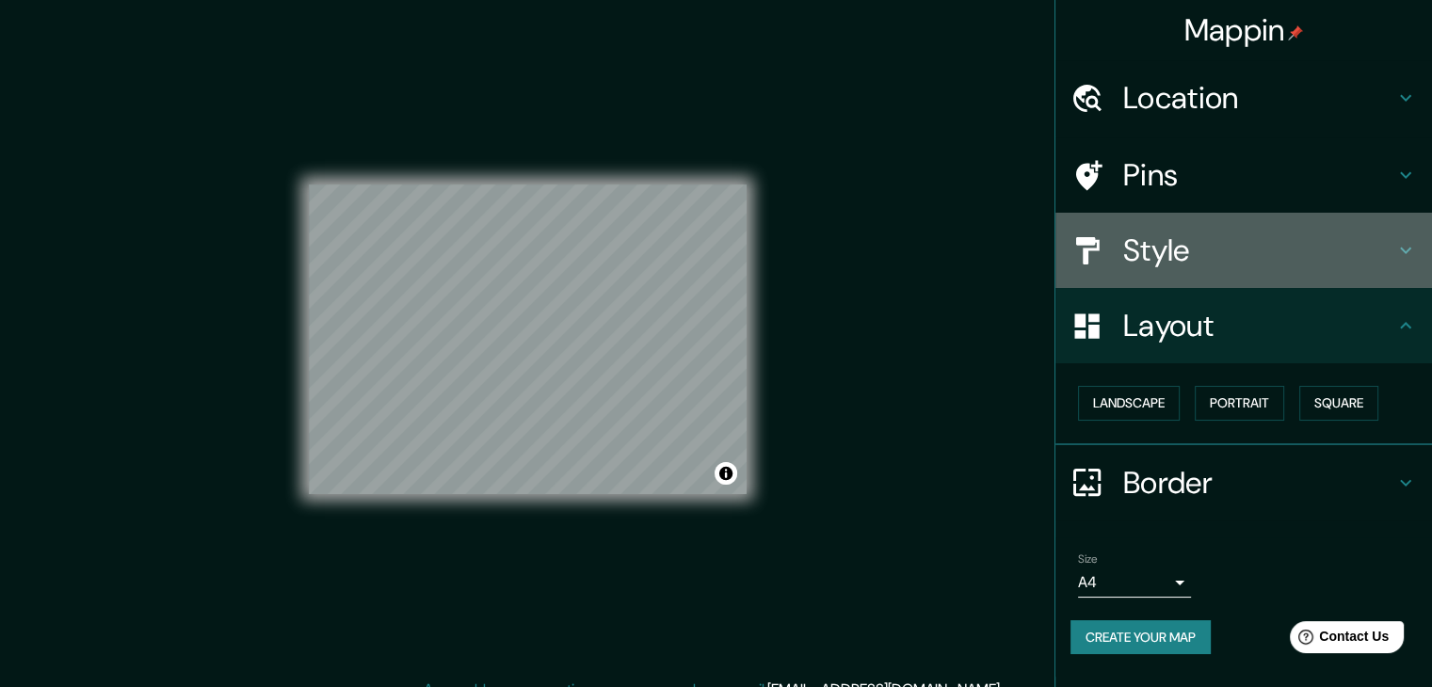
click at [1171, 266] on h4 "Style" at bounding box center [1258, 251] width 271 height 38
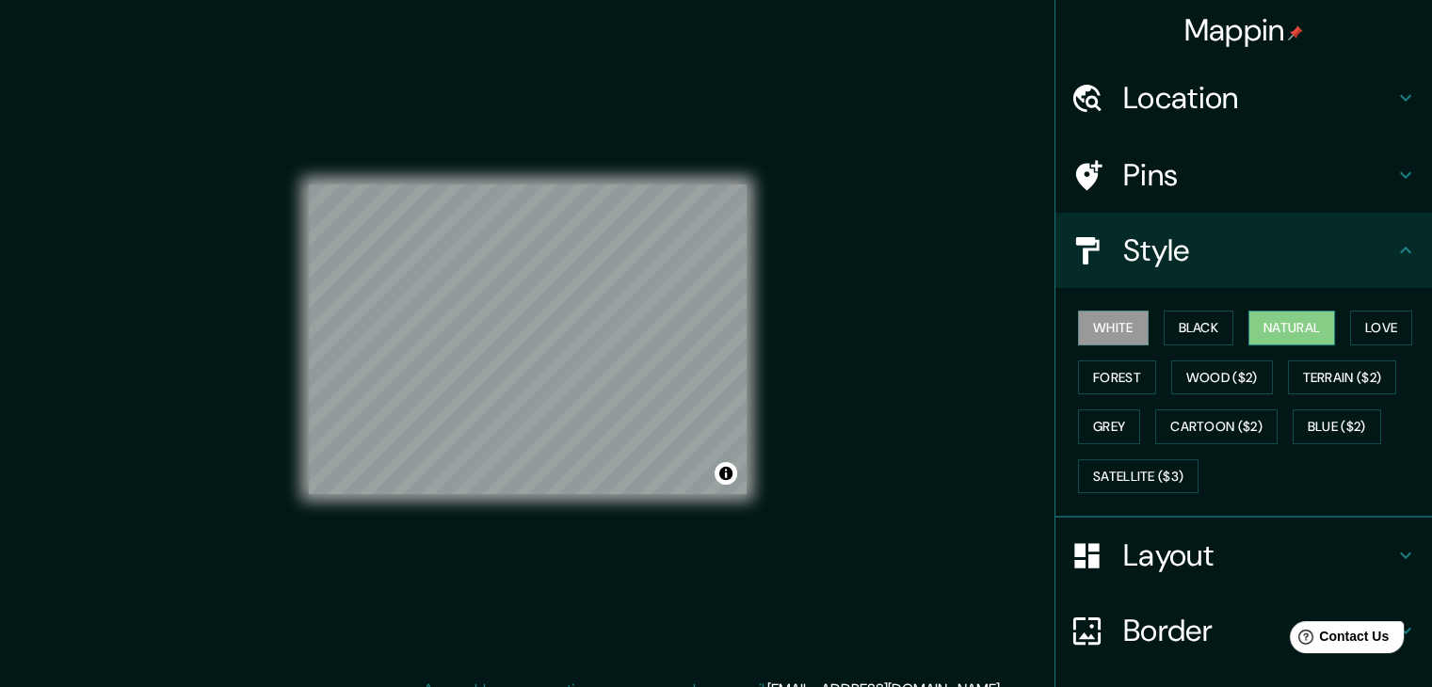
click at [1248, 322] on button "Natural" at bounding box center [1291, 328] width 87 height 35
click at [1207, 326] on button "Black" at bounding box center [1198, 328] width 71 height 35
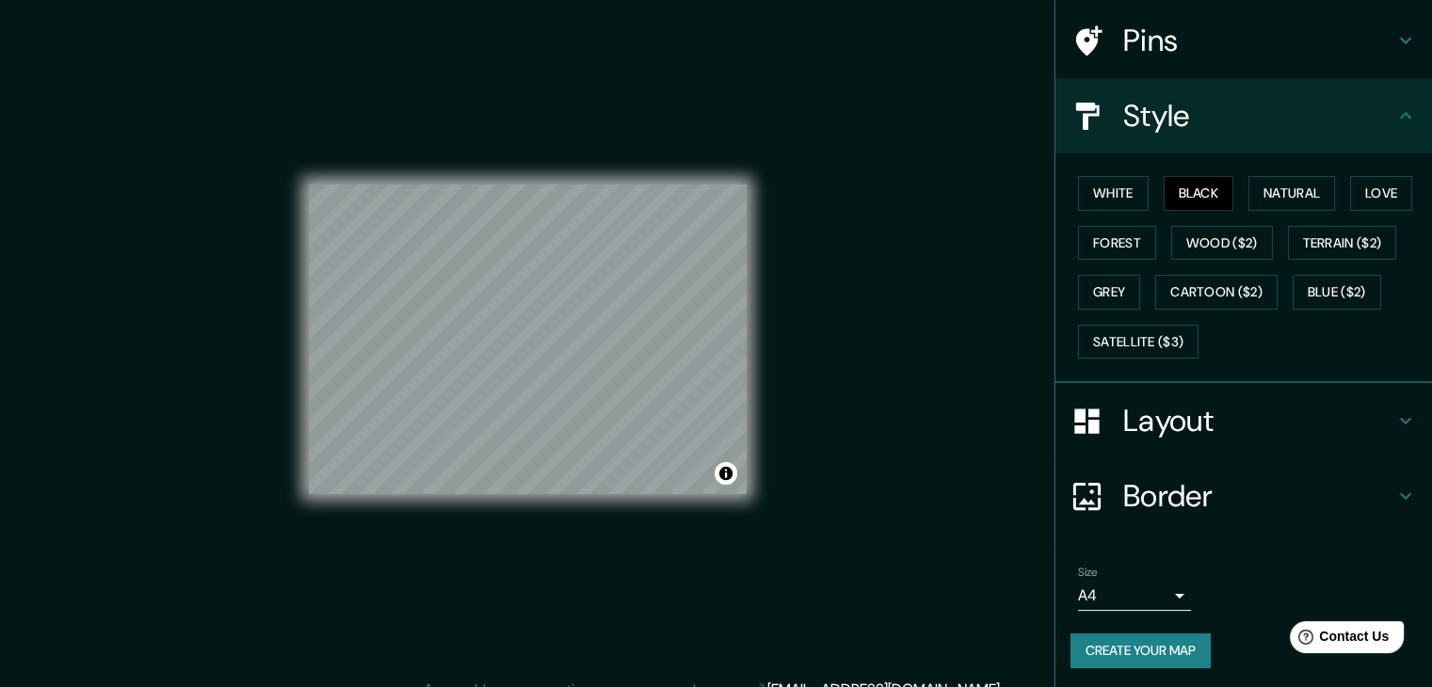
scroll to position [136, 0]
click at [1163, 585] on body "Mappin Location Arequipa, Departamento de Arequipa, Perú Pins Style White Black…" at bounding box center [716, 343] width 1432 height 687
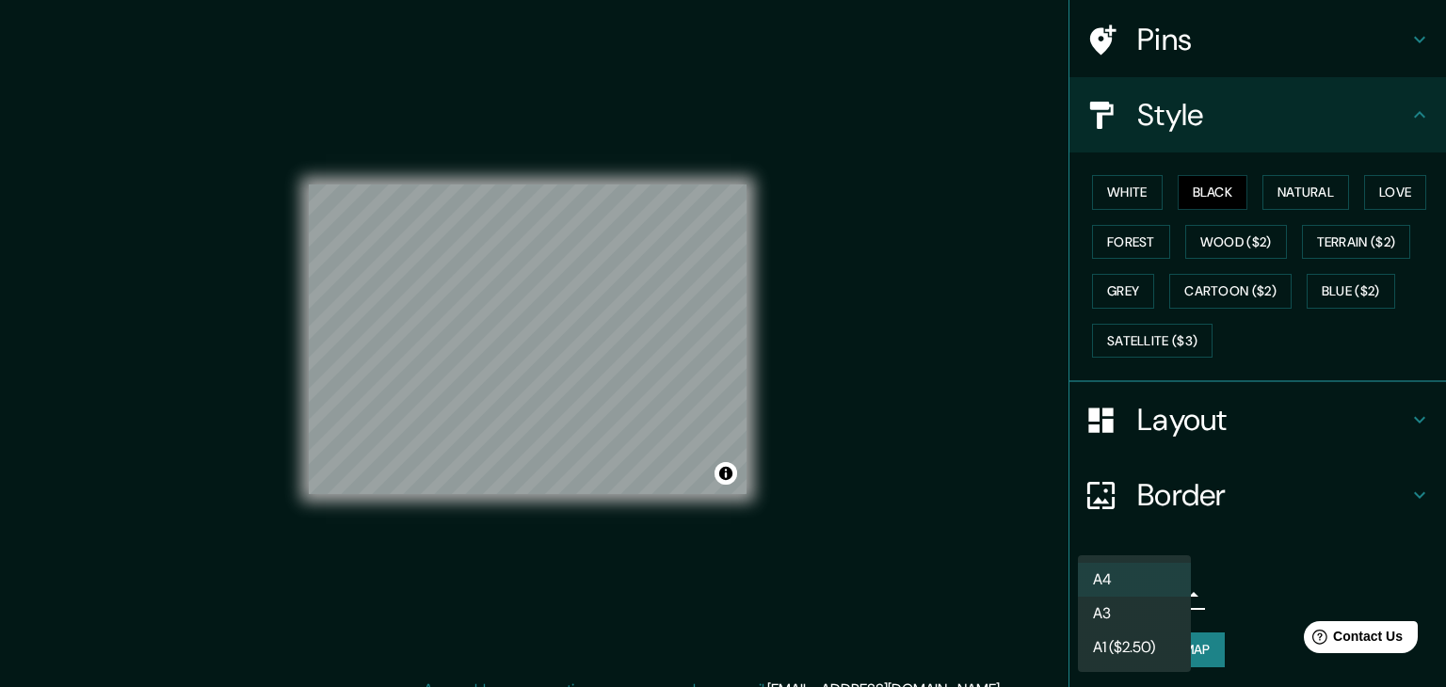
click at [1130, 629] on li "A3" at bounding box center [1134, 614] width 113 height 34
type input "a4"
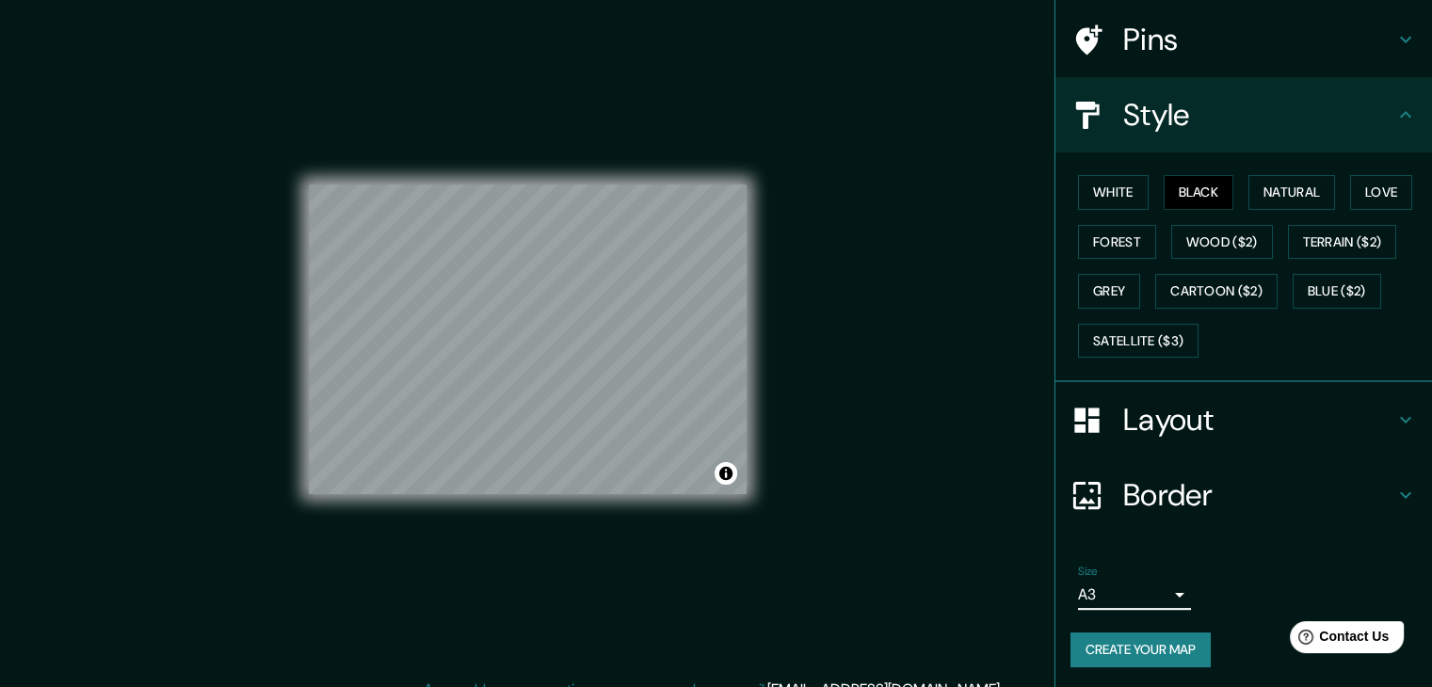
click at [1128, 633] on button "Create your map" at bounding box center [1140, 650] width 140 height 35
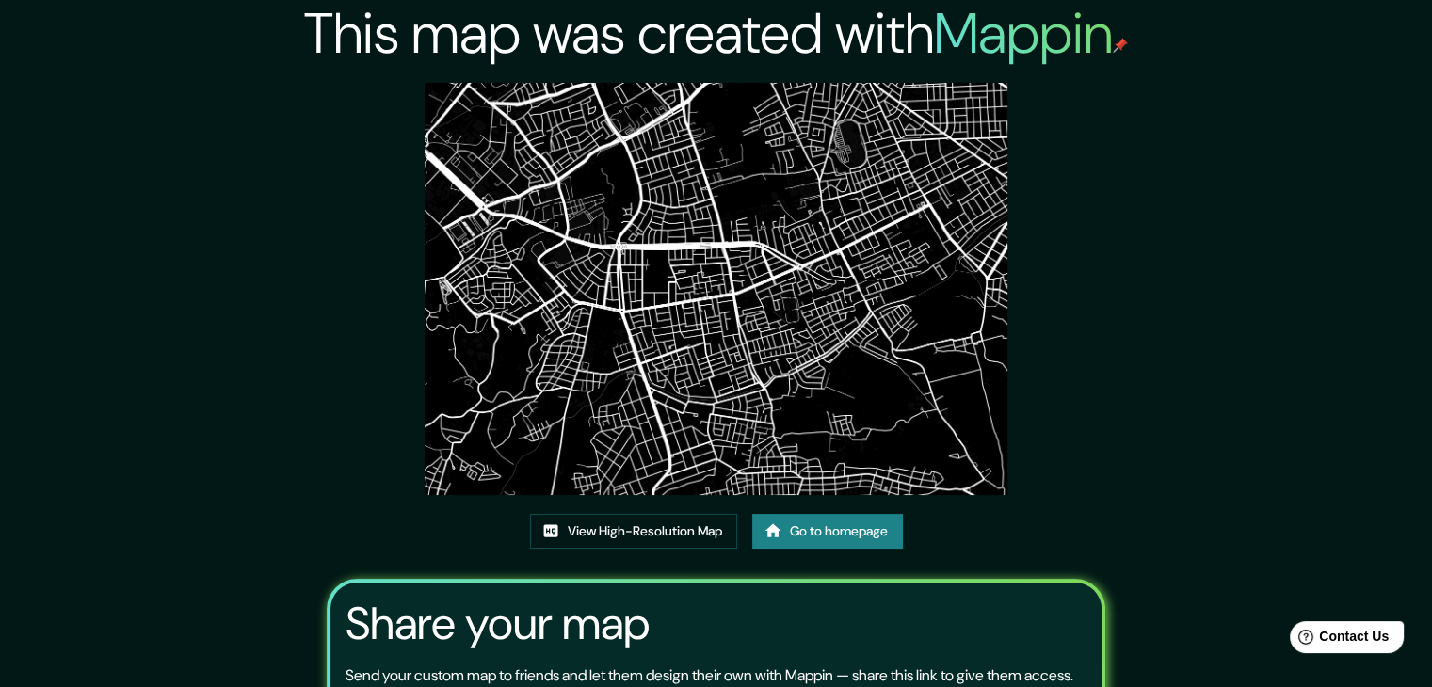
click at [640, 283] on img at bounding box center [716, 289] width 583 height 412
click at [623, 529] on link "View High-Resolution Map" at bounding box center [633, 531] width 207 height 35
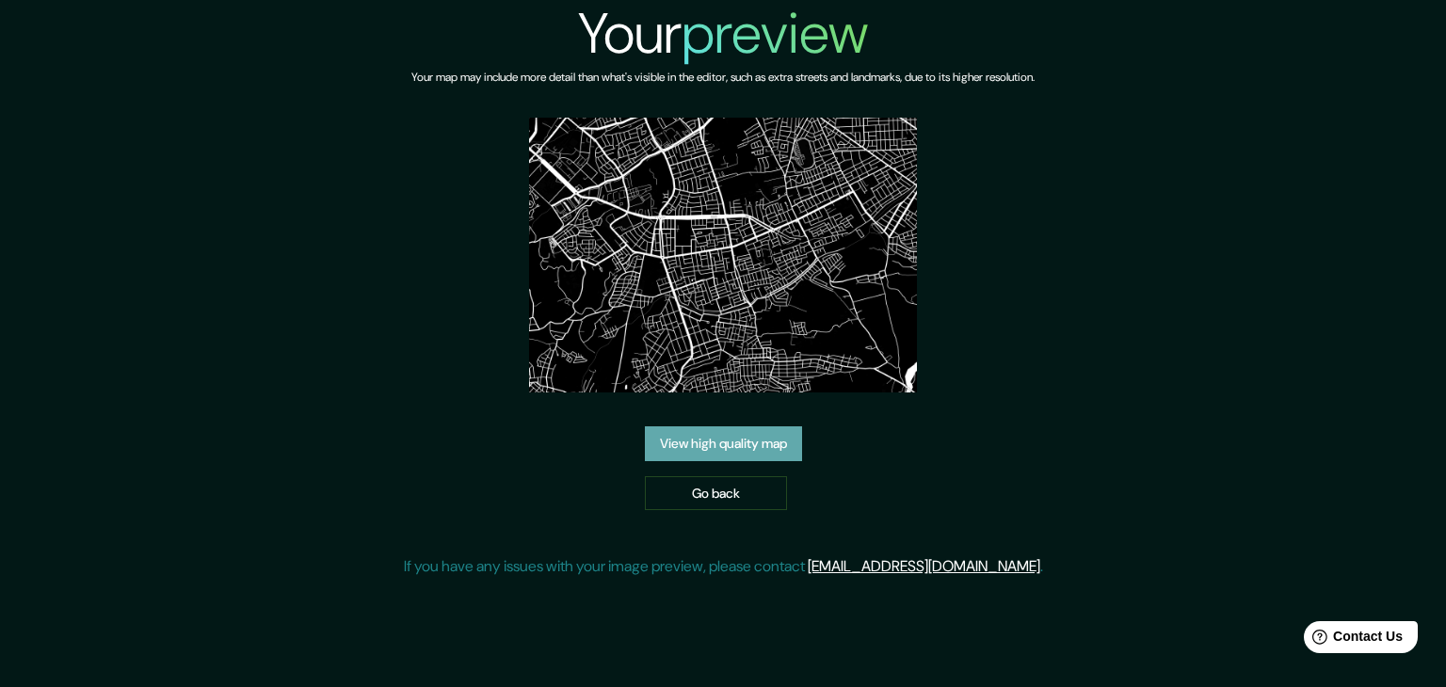
click at [709, 440] on link "View high quality map" at bounding box center [723, 443] width 157 height 35
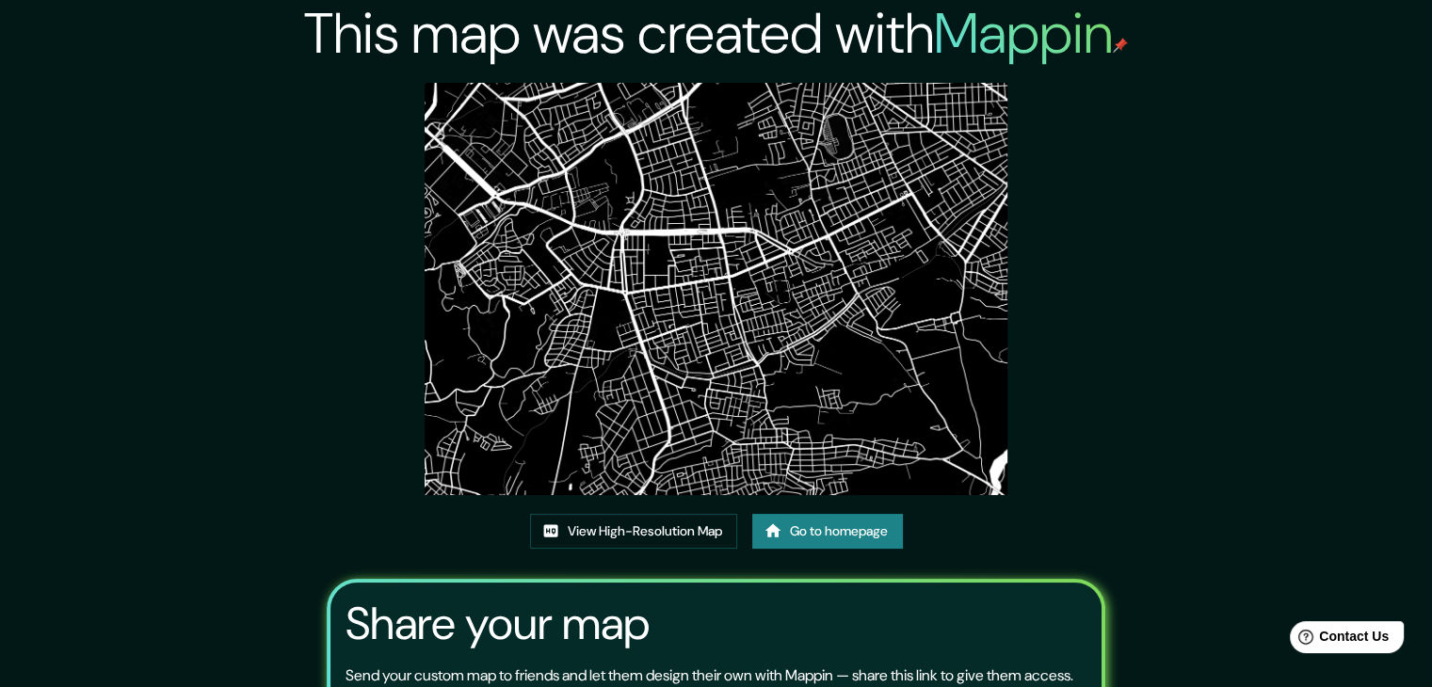
click at [742, 359] on img at bounding box center [716, 289] width 583 height 412
click at [692, 525] on link "View High-Resolution Map" at bounding box center [633, 531] width 207 height 35
